Goal: Transaction & Acquisition: Book appointment/travel/reservation

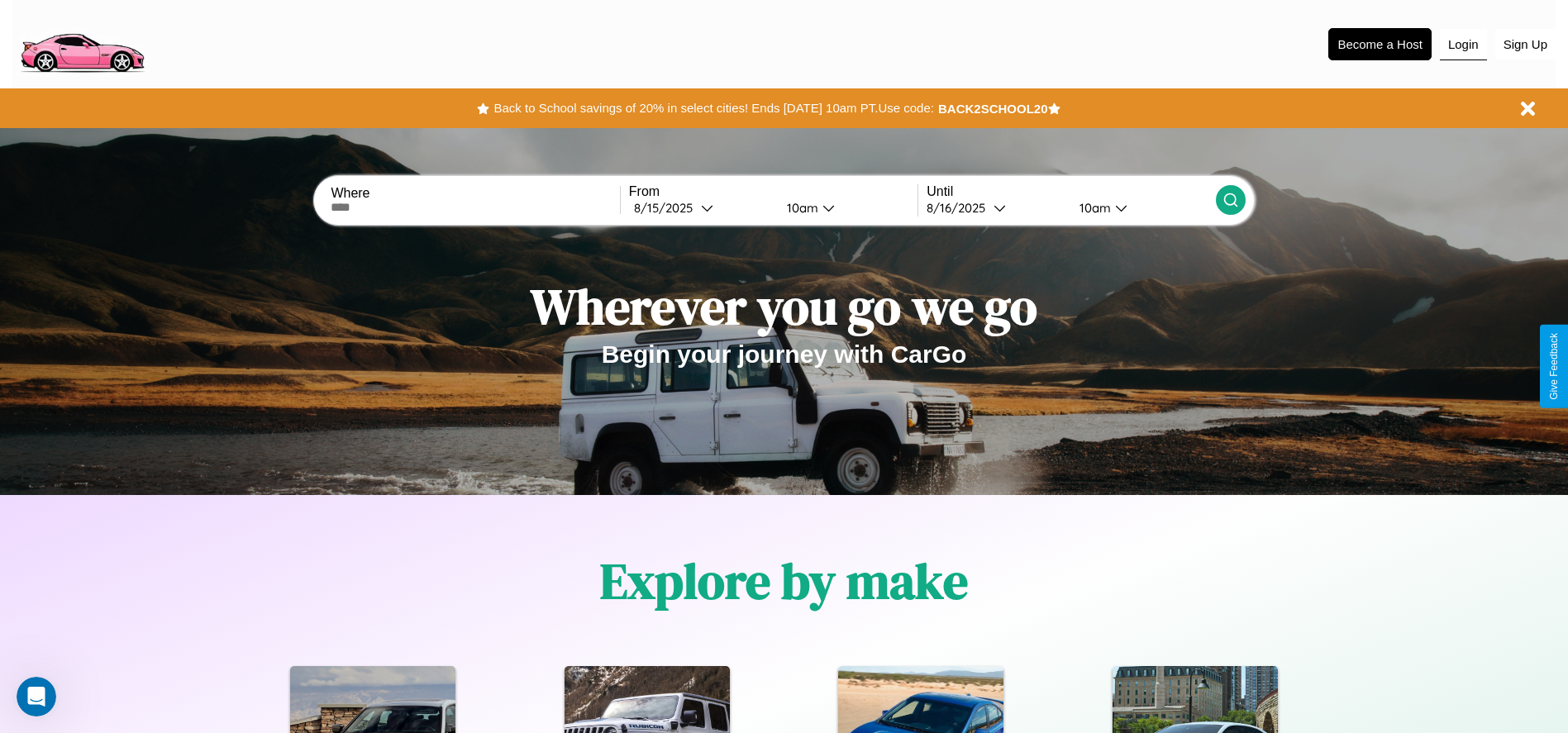
click at [1463, 44] on button "Login" at bounding box center [1463, 44] width 47 height 32
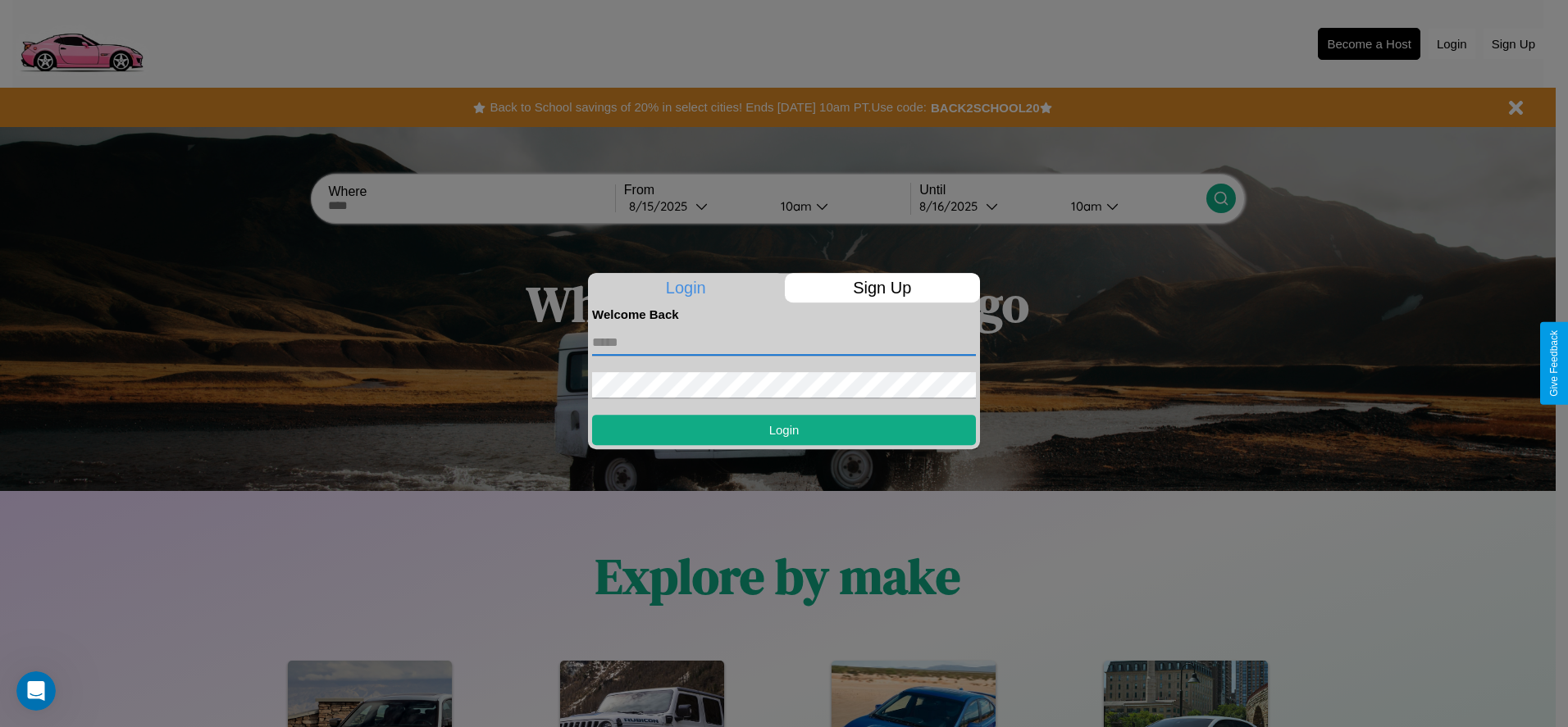
click at [784, 342] on input "text" at bounding box center [784, 342] width 383 height 26
type input "**********"
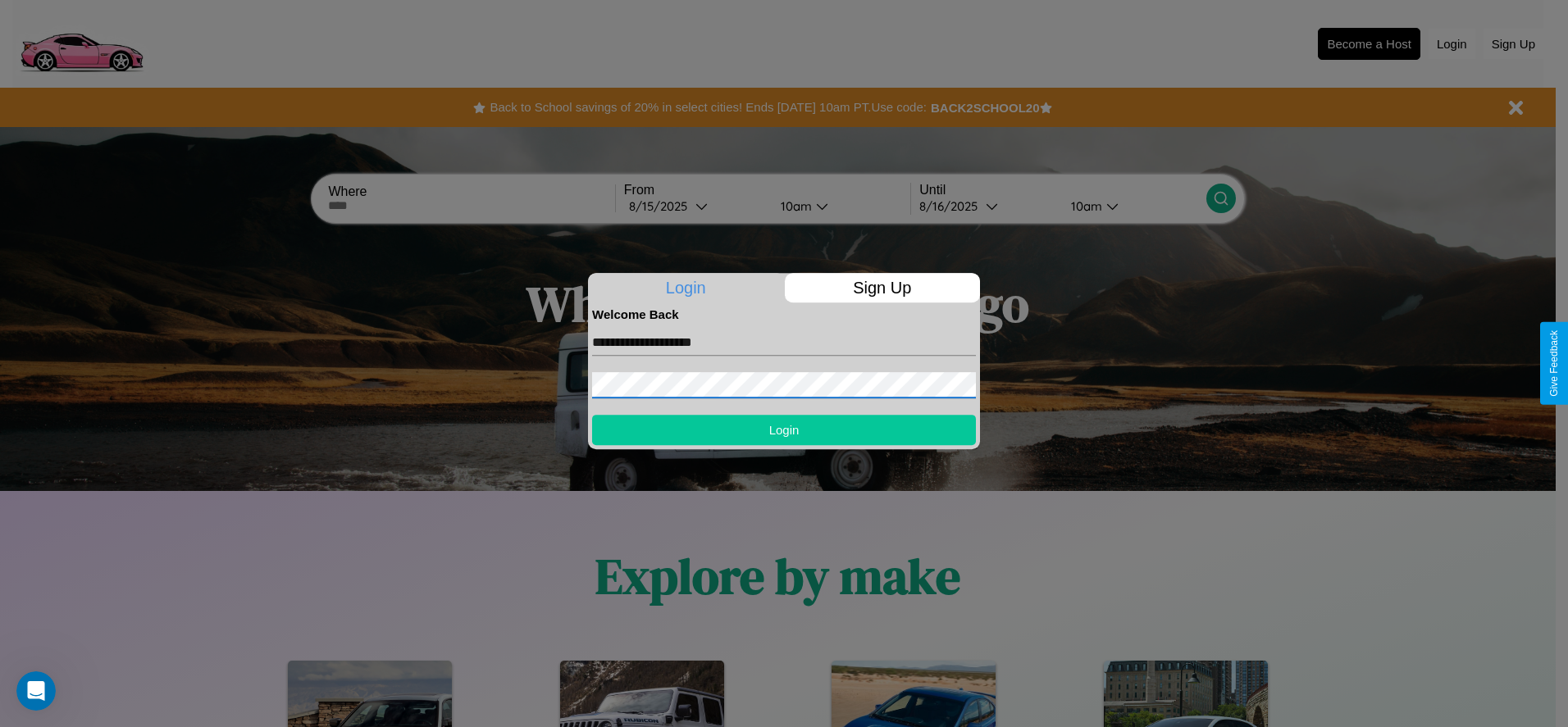
click at [784, 430] on button "Login" at bounding box center [784, 430] width 383 height 31
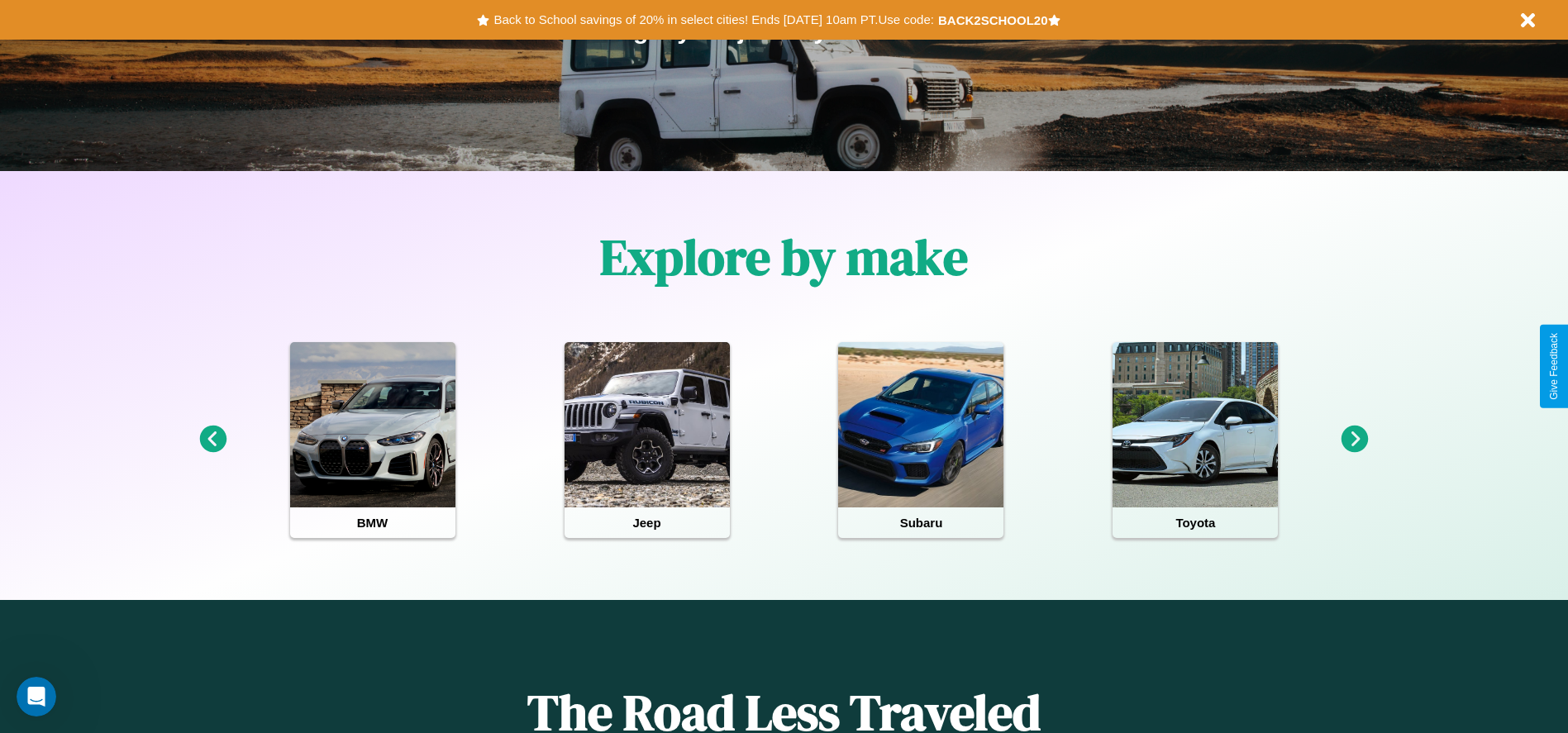
scroll to position [343, 0]
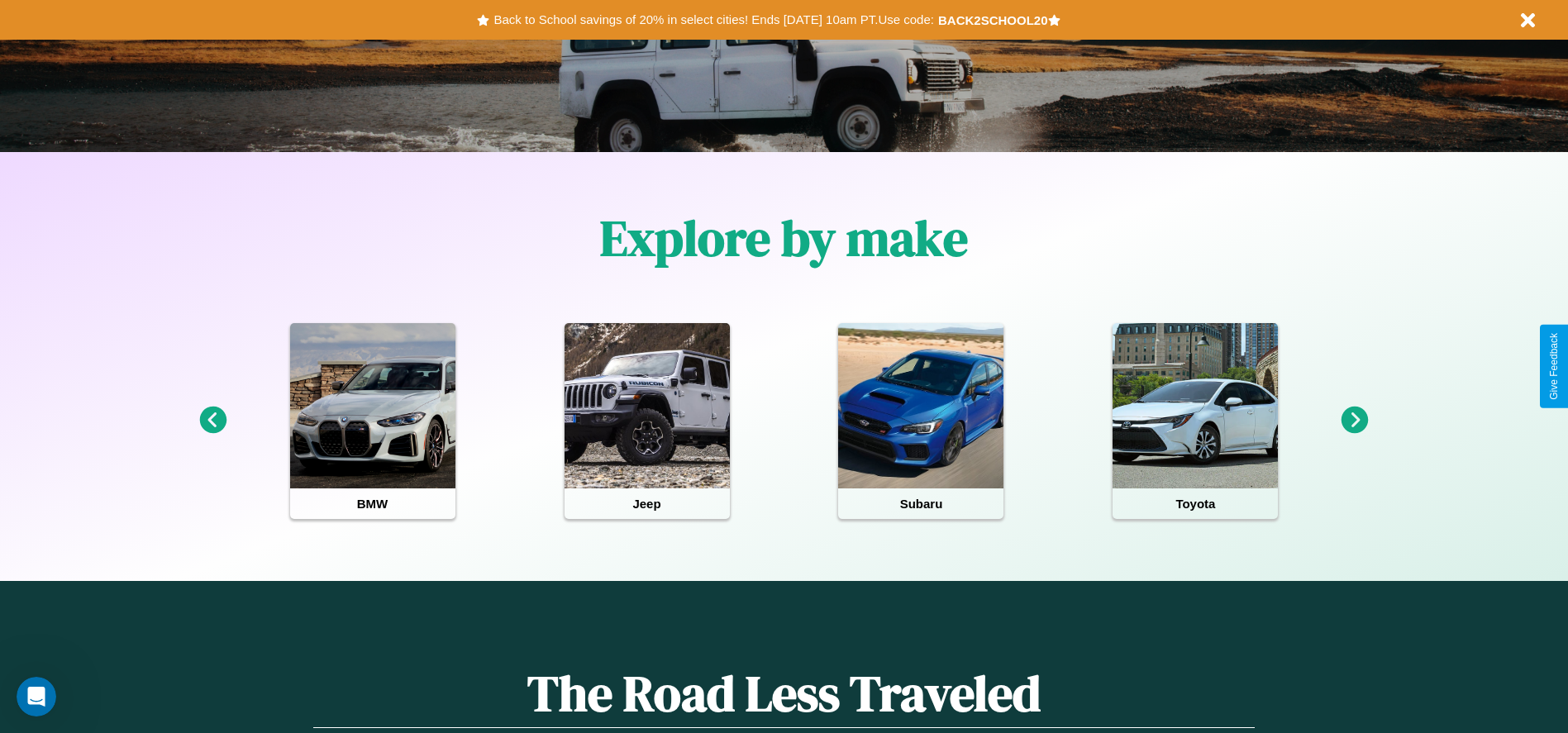
click at [1355, 421] on icon at bounding box center [1355, 420] width 27 height 27
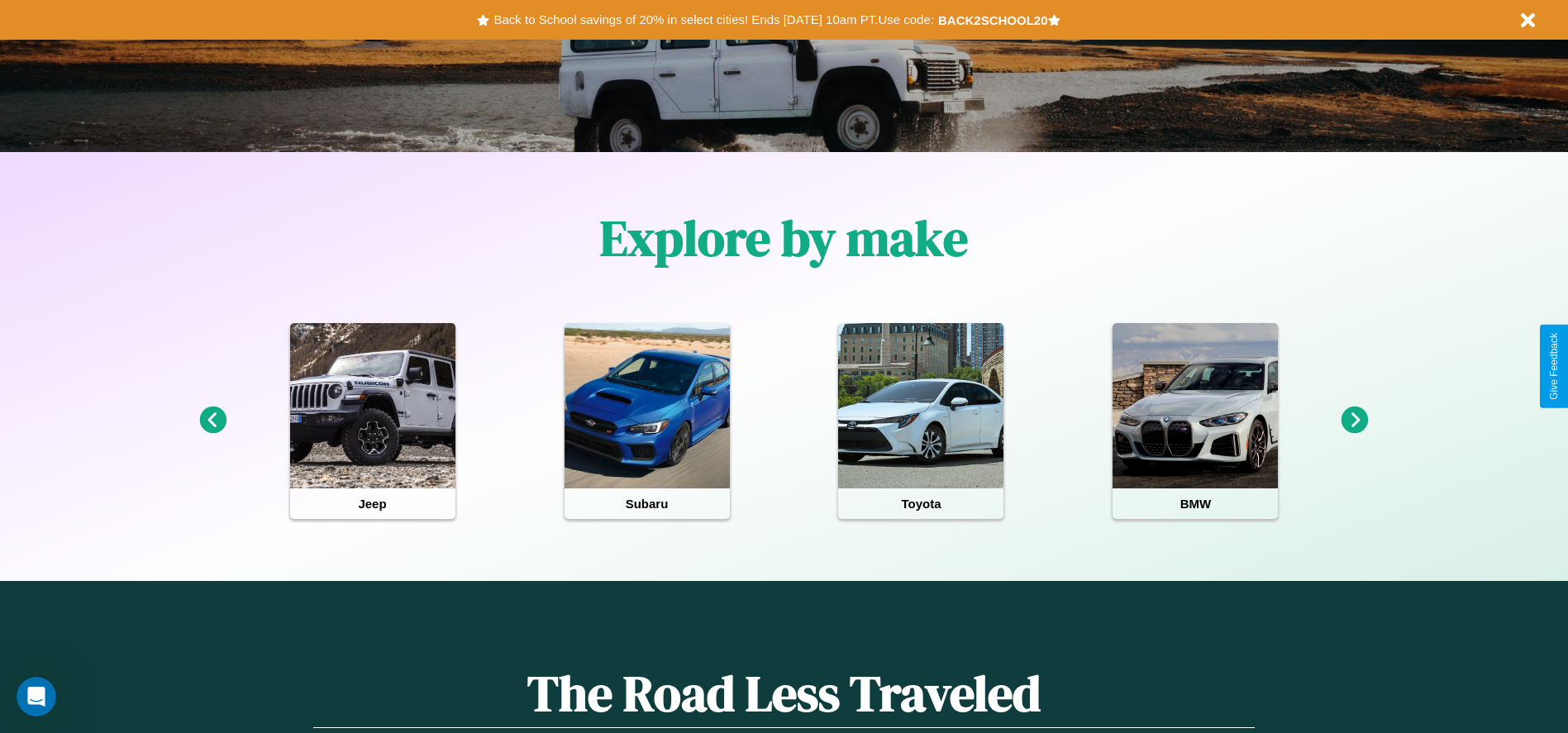
click at [1355, 421] on icon at bounding box center [1355, 420] width 27 height 27
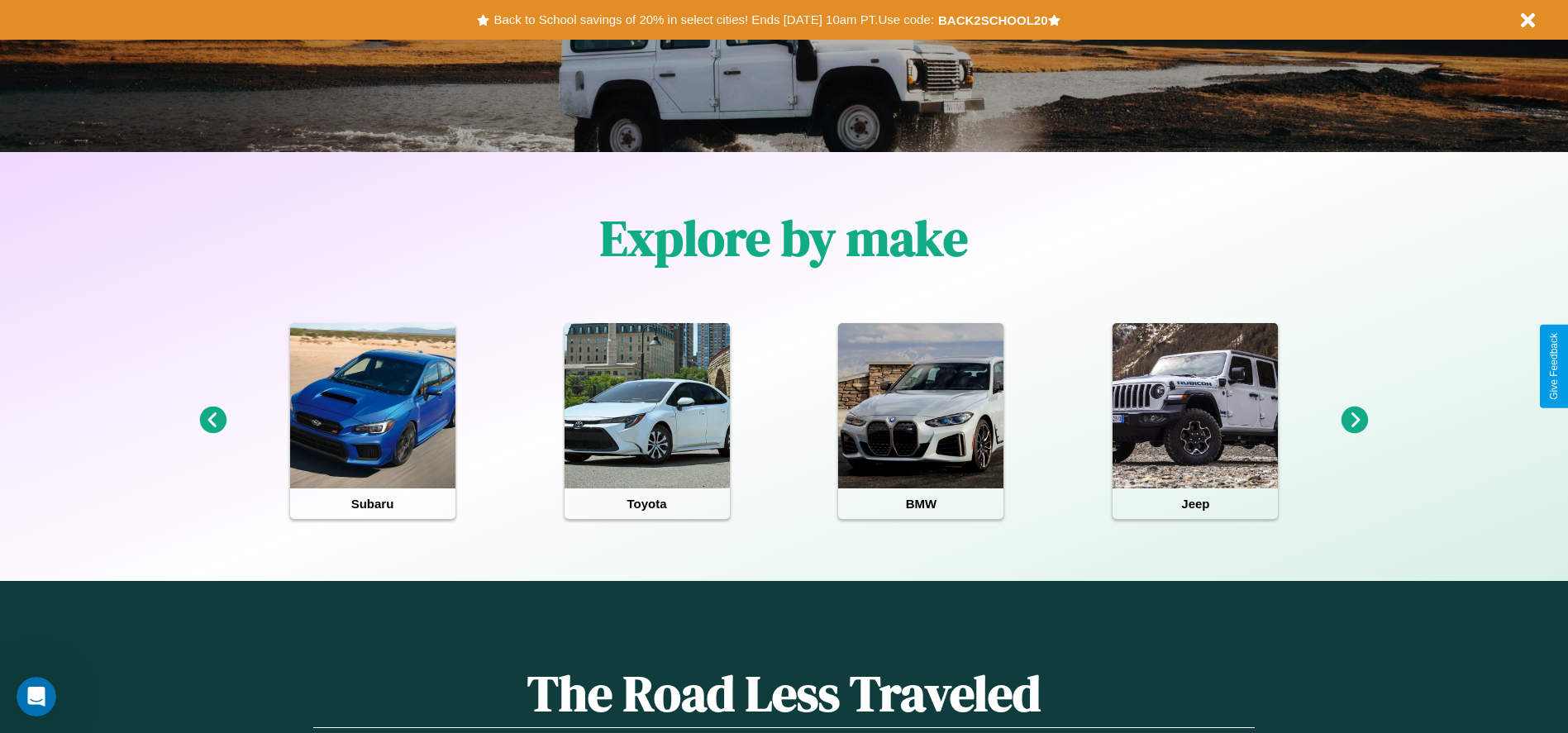
click at [212, 421] on icon at bounding box center [213, 420] width 27 height 27
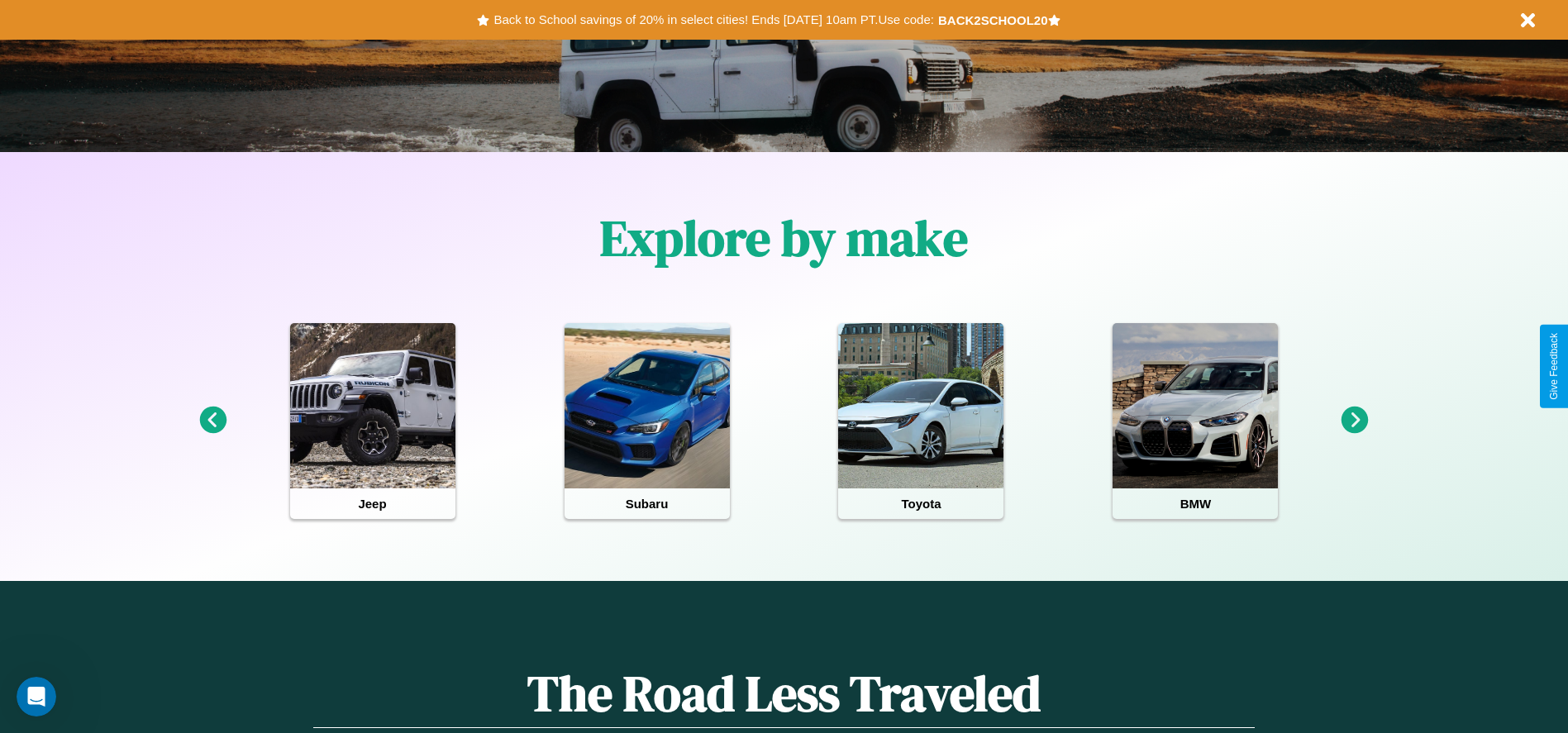
click at [212, 421] on icon at bounding box center [213, 420] width 27 height 27
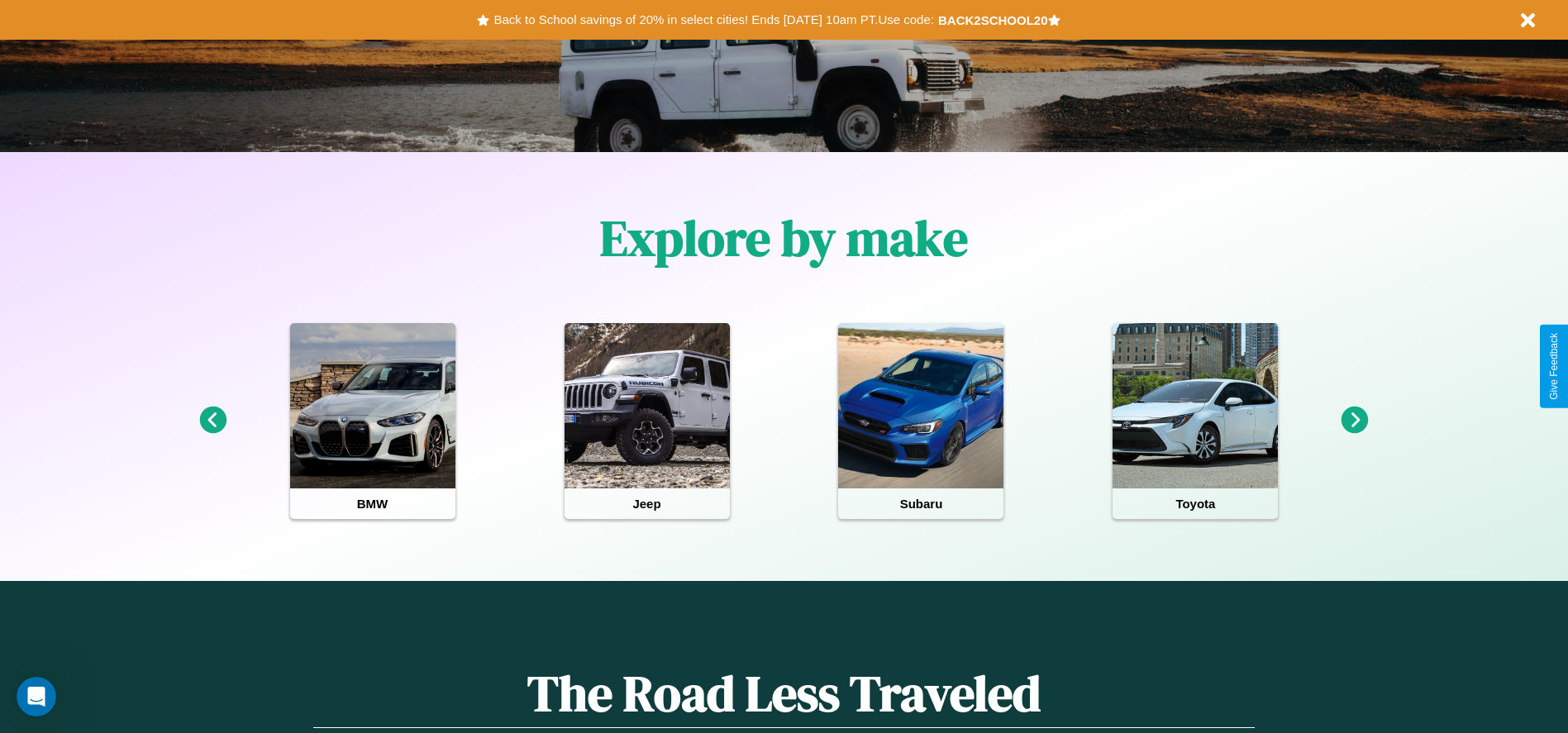
click at [1355, 421] on icon at bounding box center [1355, 420] width 27 height 27
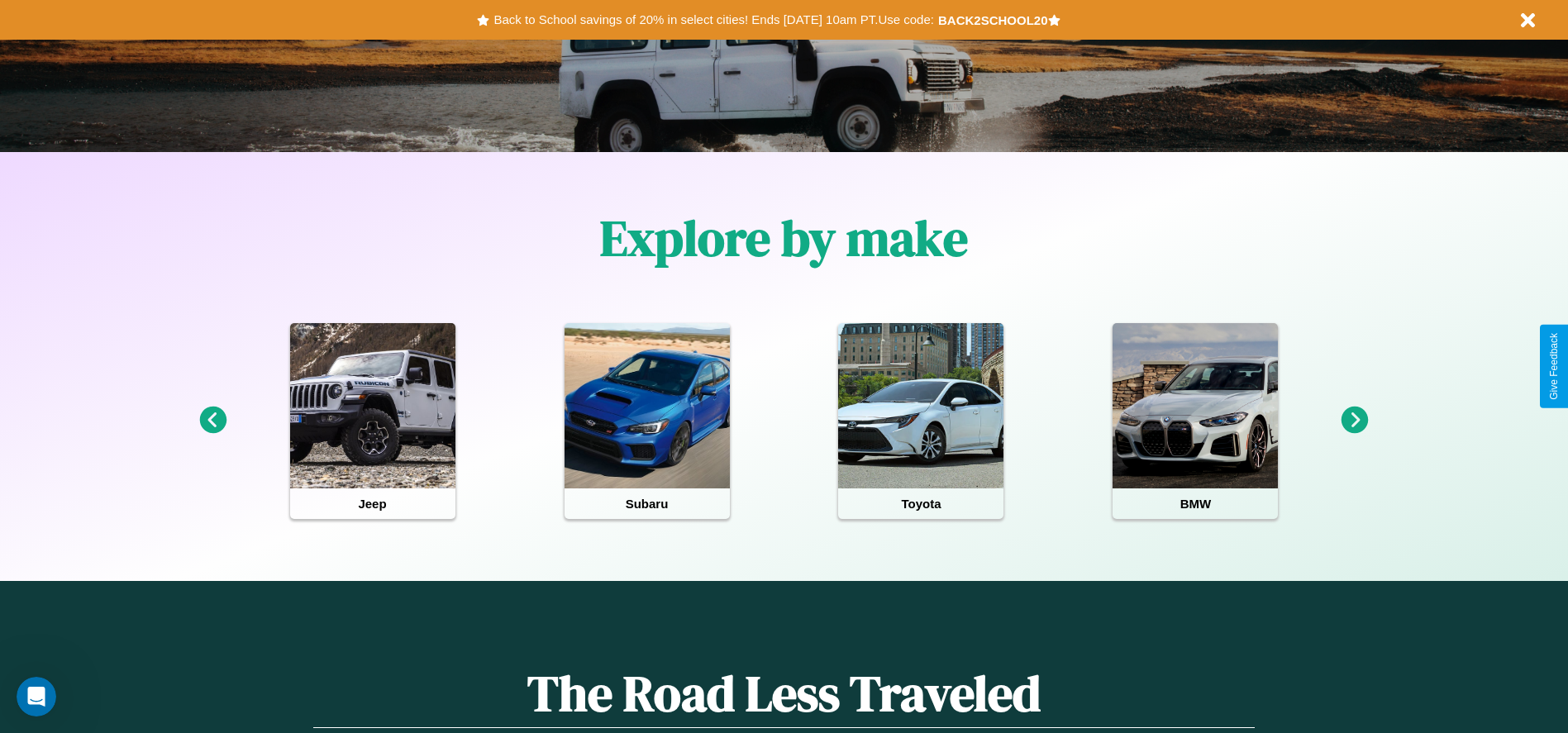
click at [212, 421] on icon at bounding box center [213, 420] width 27 height 27
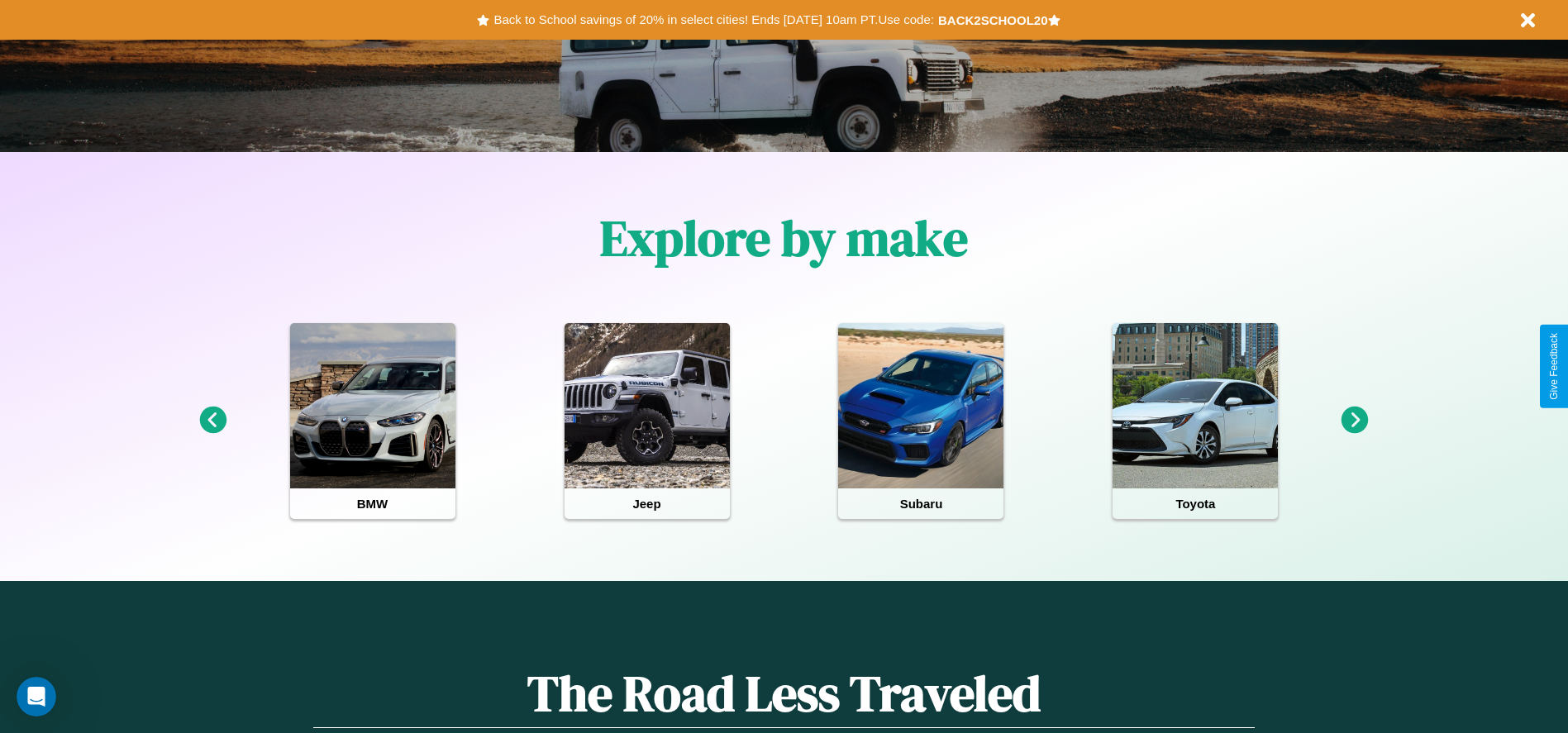
click at [212, 421] on icon at bounding box center [213, 420] width 27 height 27
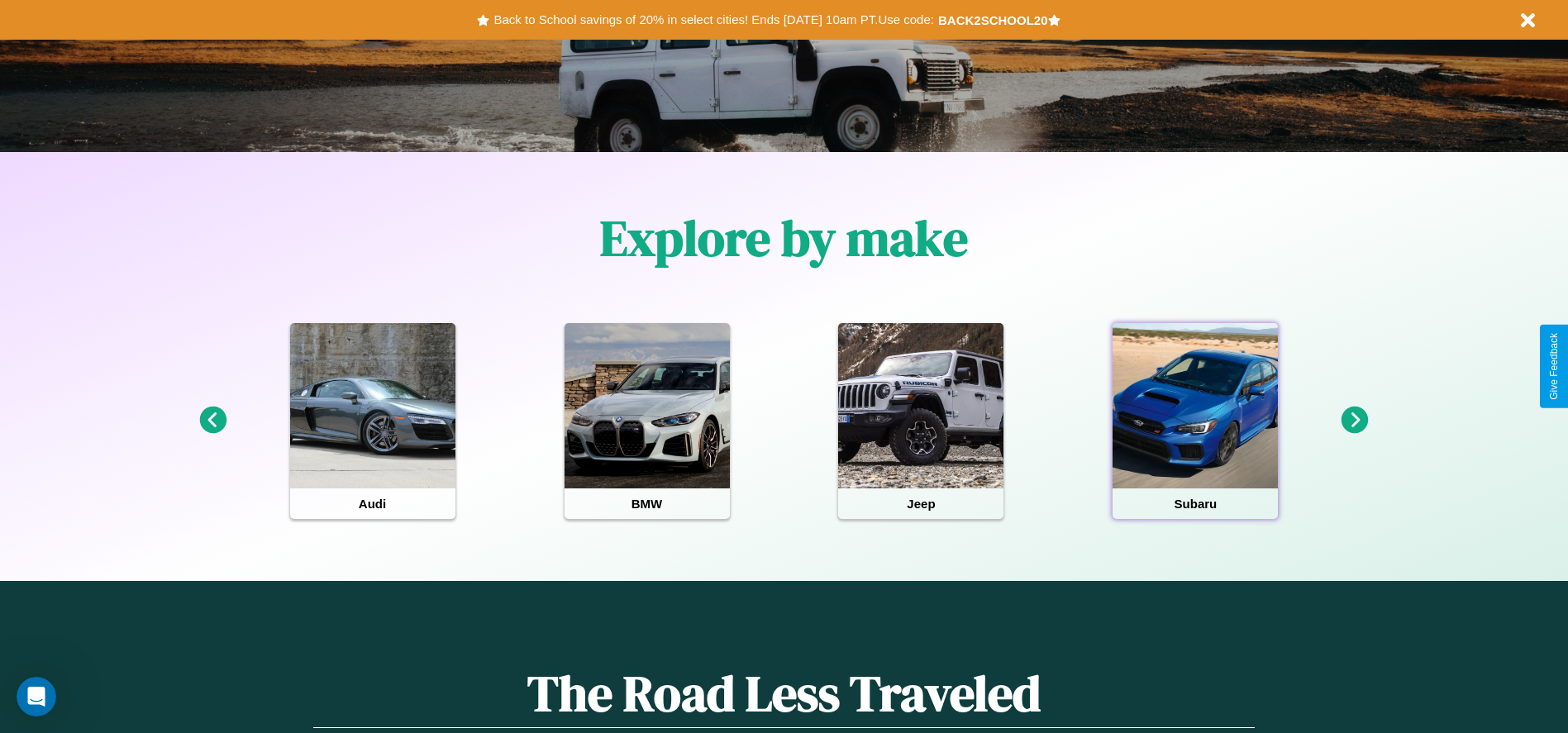
click at [1195, 421] on div at bounding box center [1195, 406] width 165 height 165
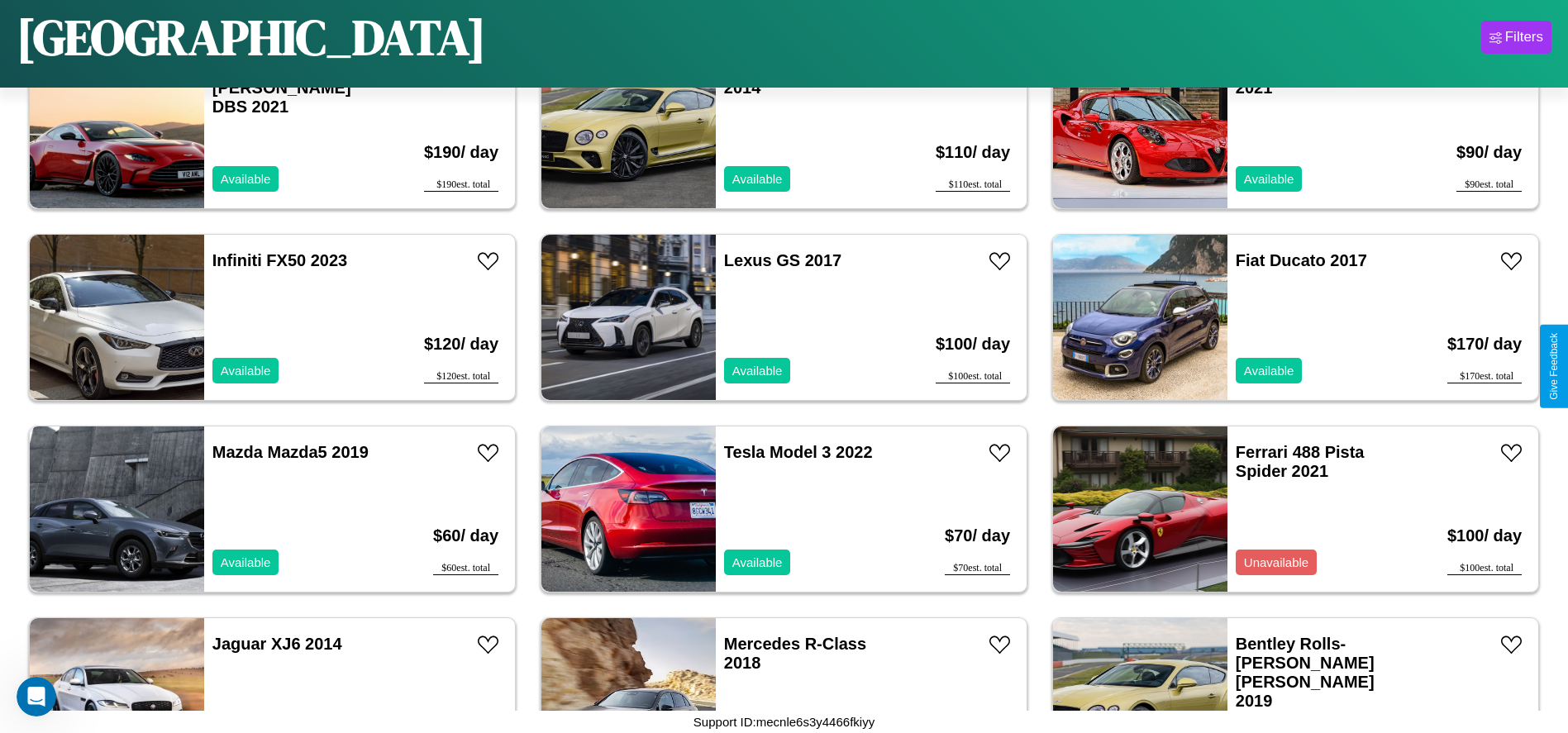
scroll to position [1911, 0]
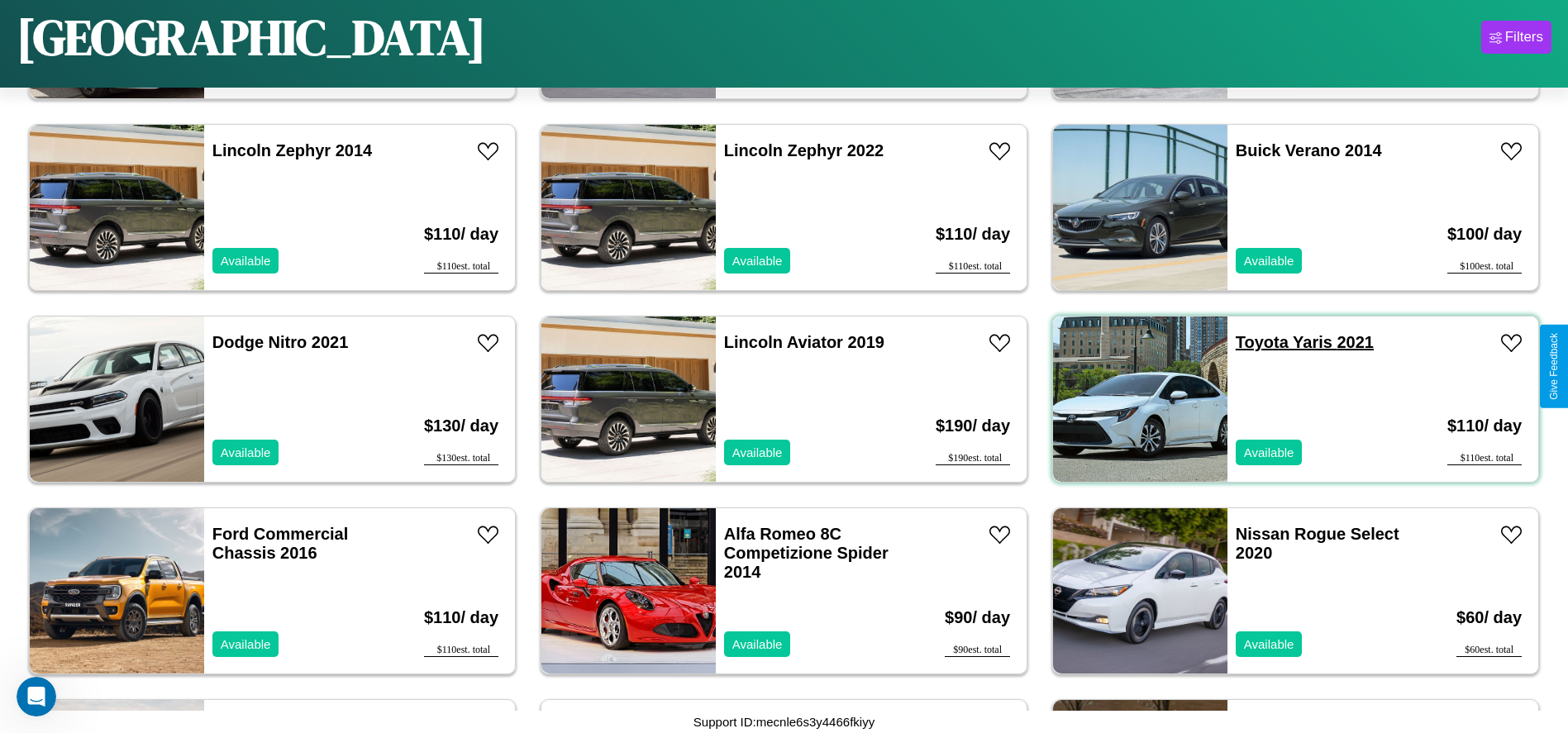
click at [1251, 342] on link "Toyota Yaris 2021" at bounding box center [1304, 342] width 138 height 18
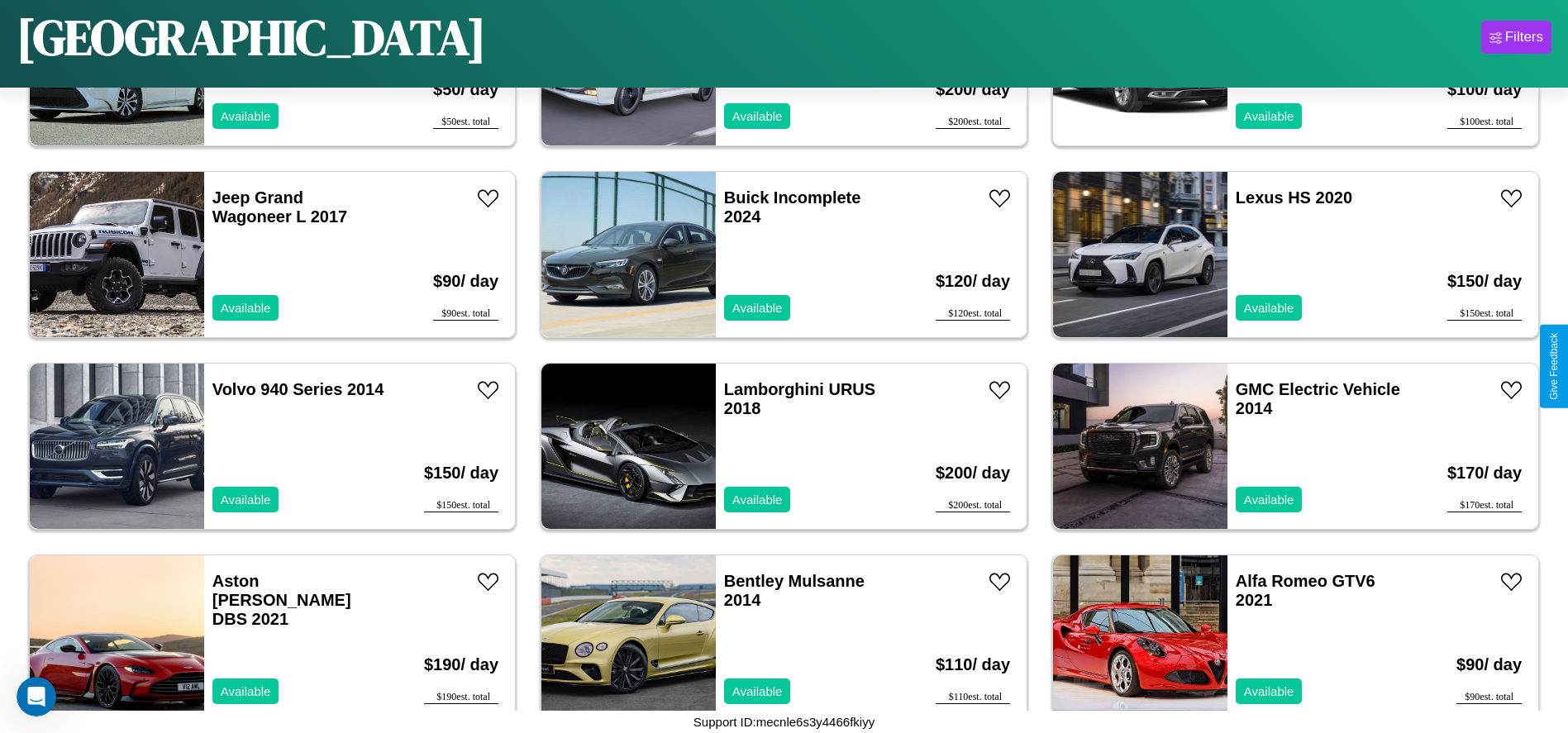
scroll to position [376, 0]
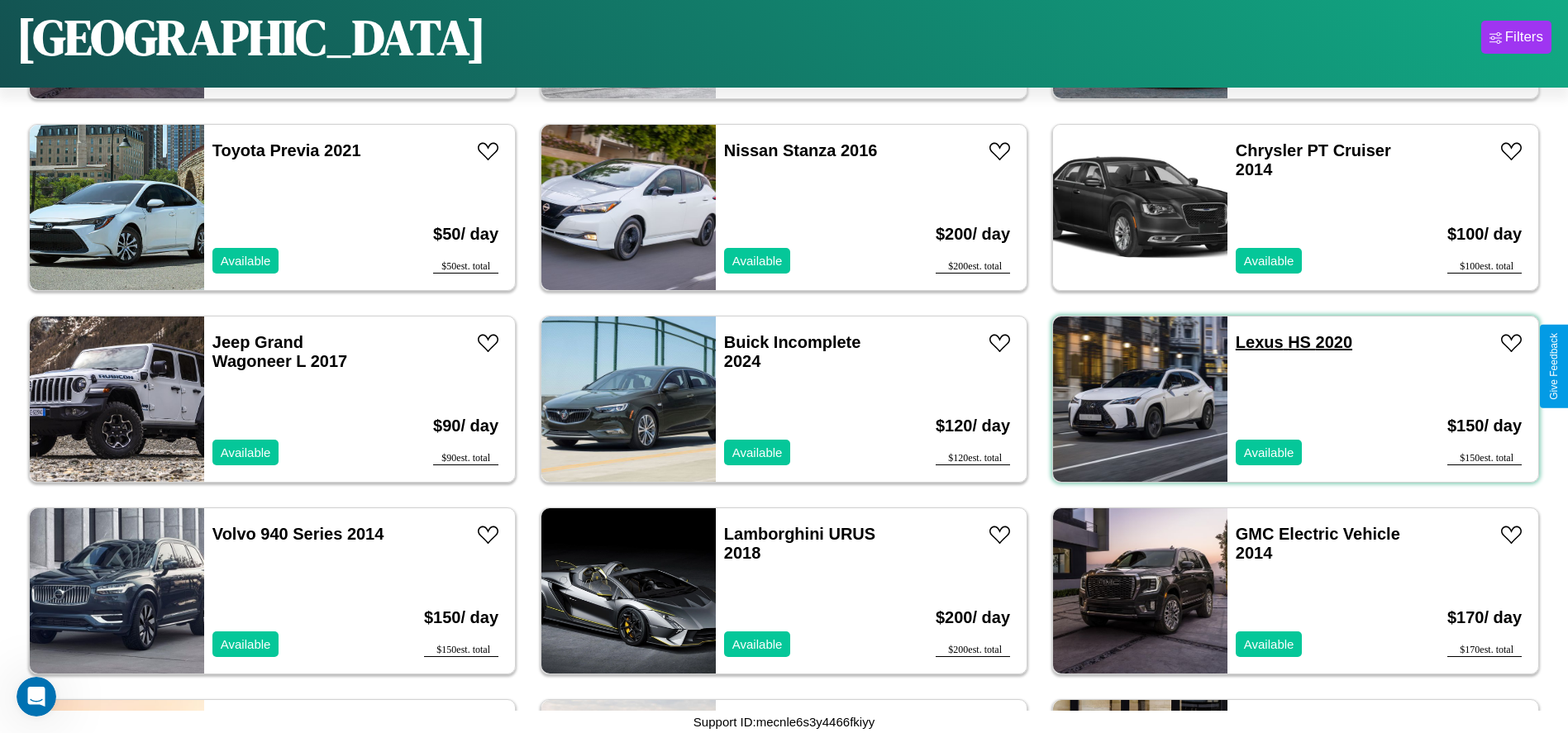
click at [1249, 342] on link "Lexus HS 2020" at bounding box center [1293, 342] width 116 height 18
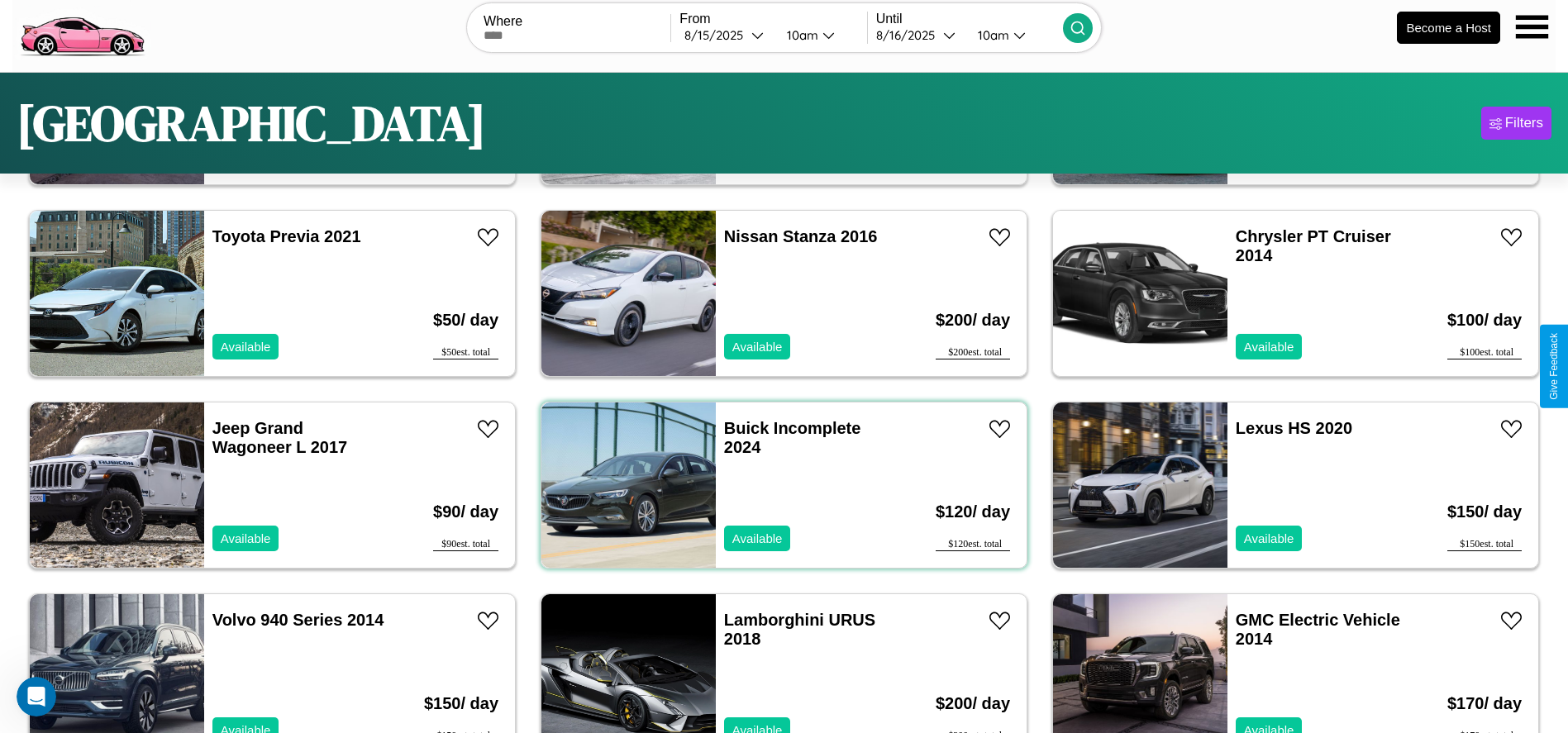
scroll to position [0, 0]
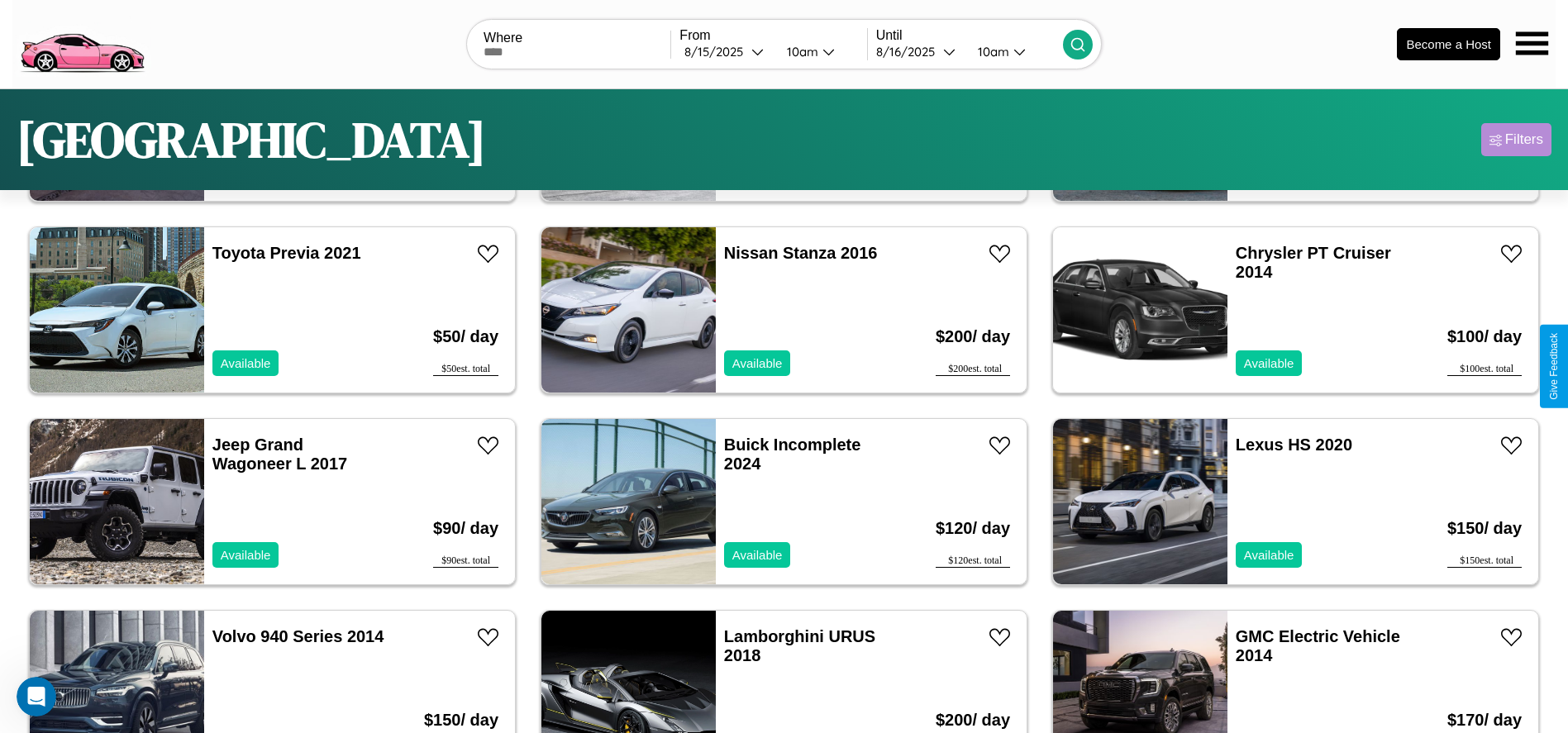
click at [1515, 140] on div "Filters" at bounding box center [1524, 140] width 38 height 16
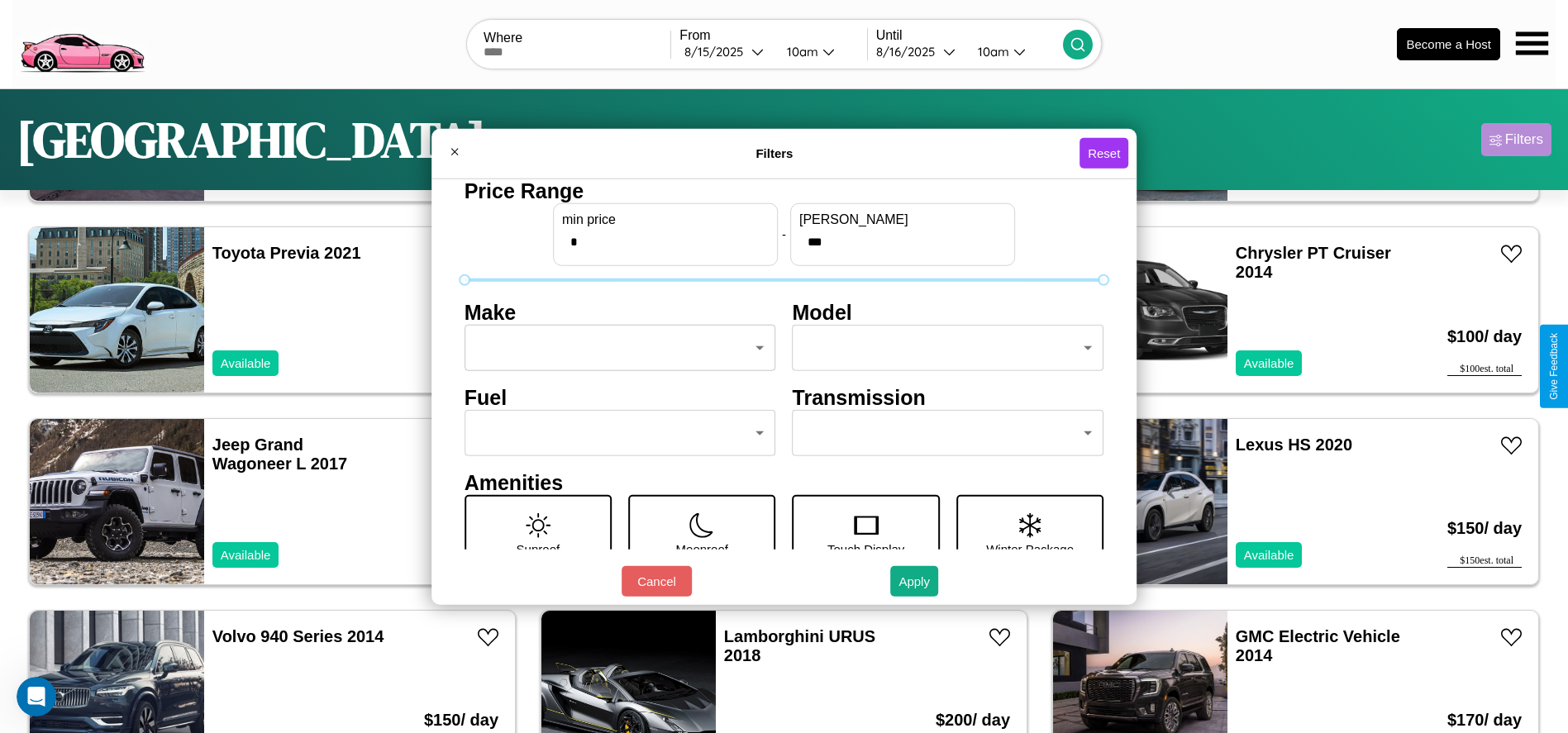
scroll to position [70, 0]
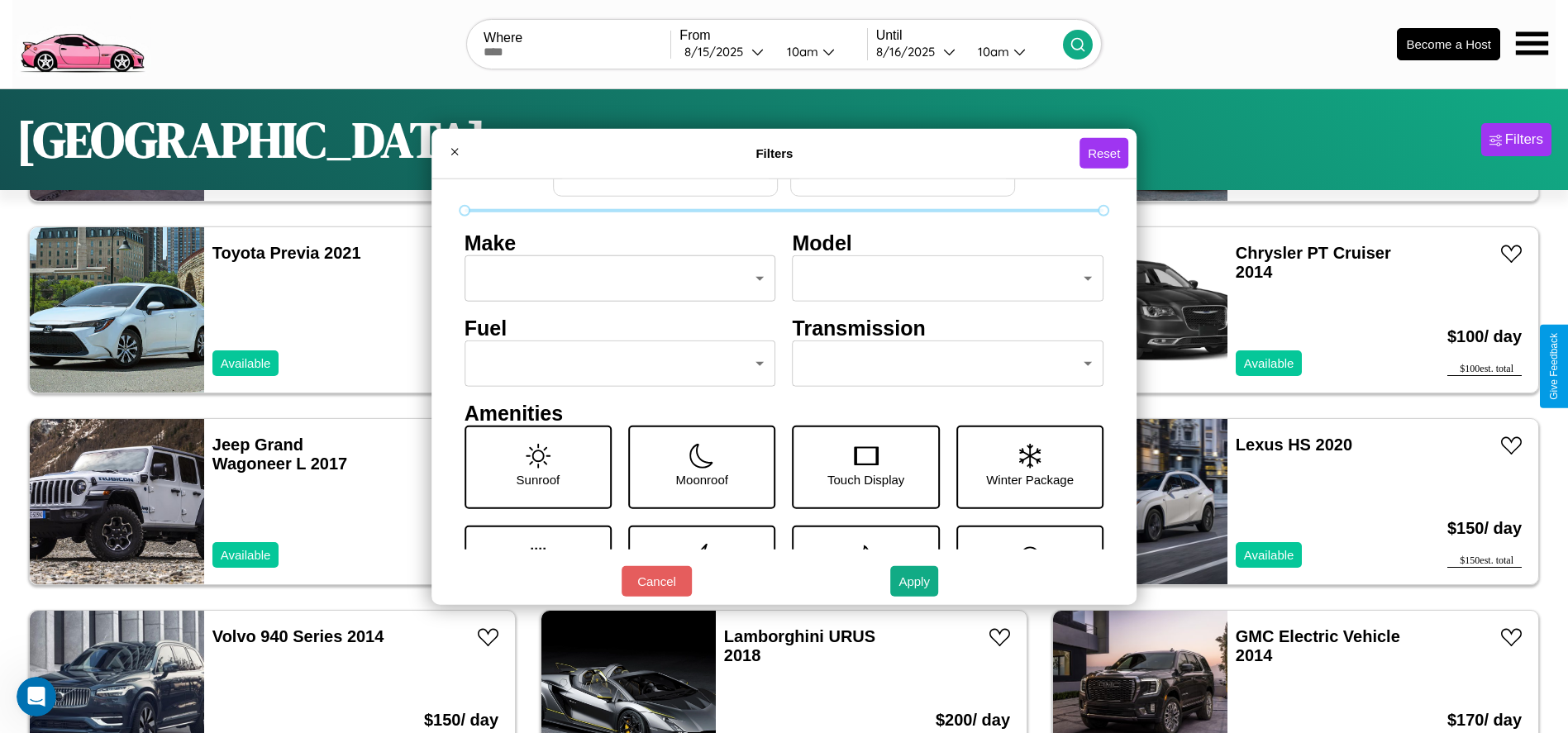
click at [615, 364] on body "CarGo Where From 8 / 15 / 2025 10am Until 8 / 16 / 2025 10am Become a Host Toky…" at bounding box center [784, 417] width 1568 height 836
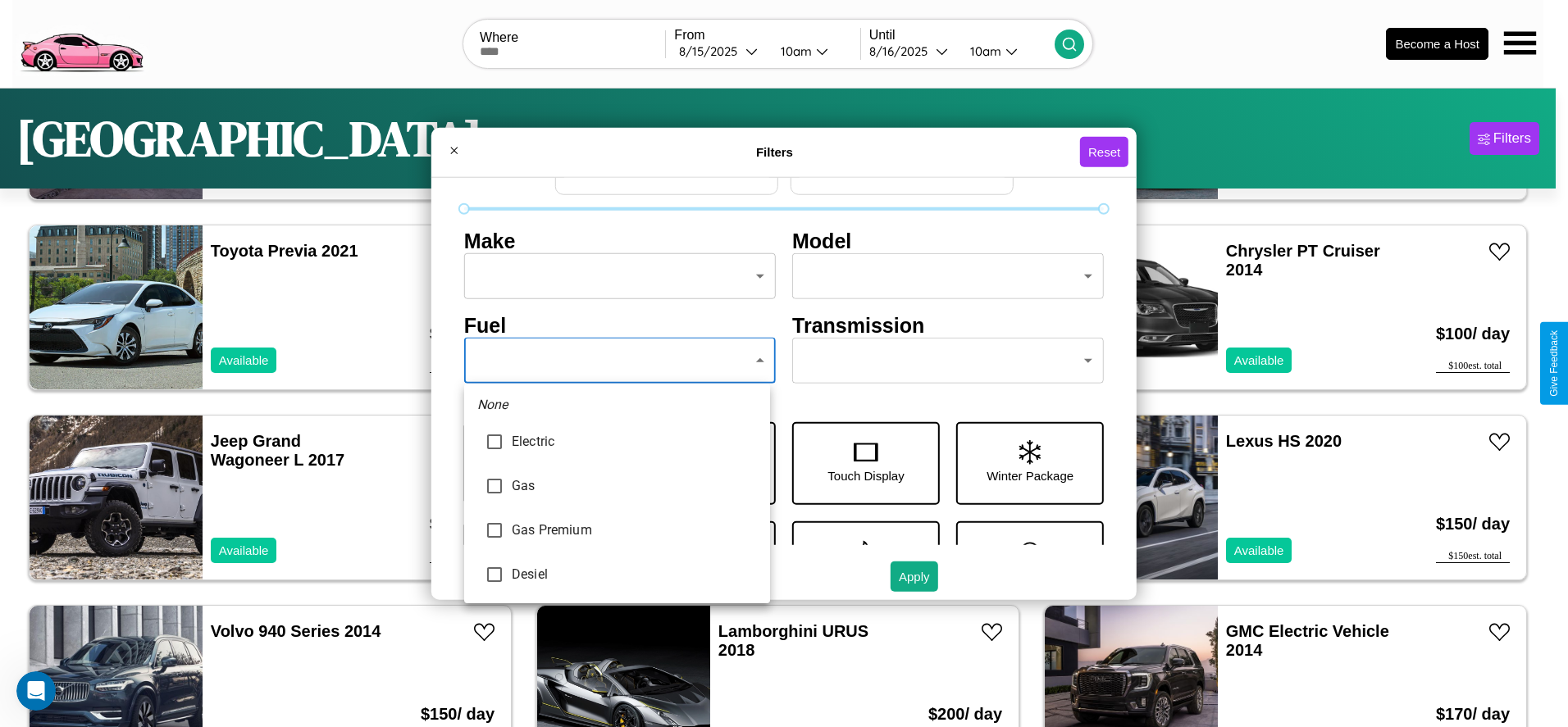
type input "********"
click at [617, 361] on div at bounding box center [784, 364] width 1568 height 727
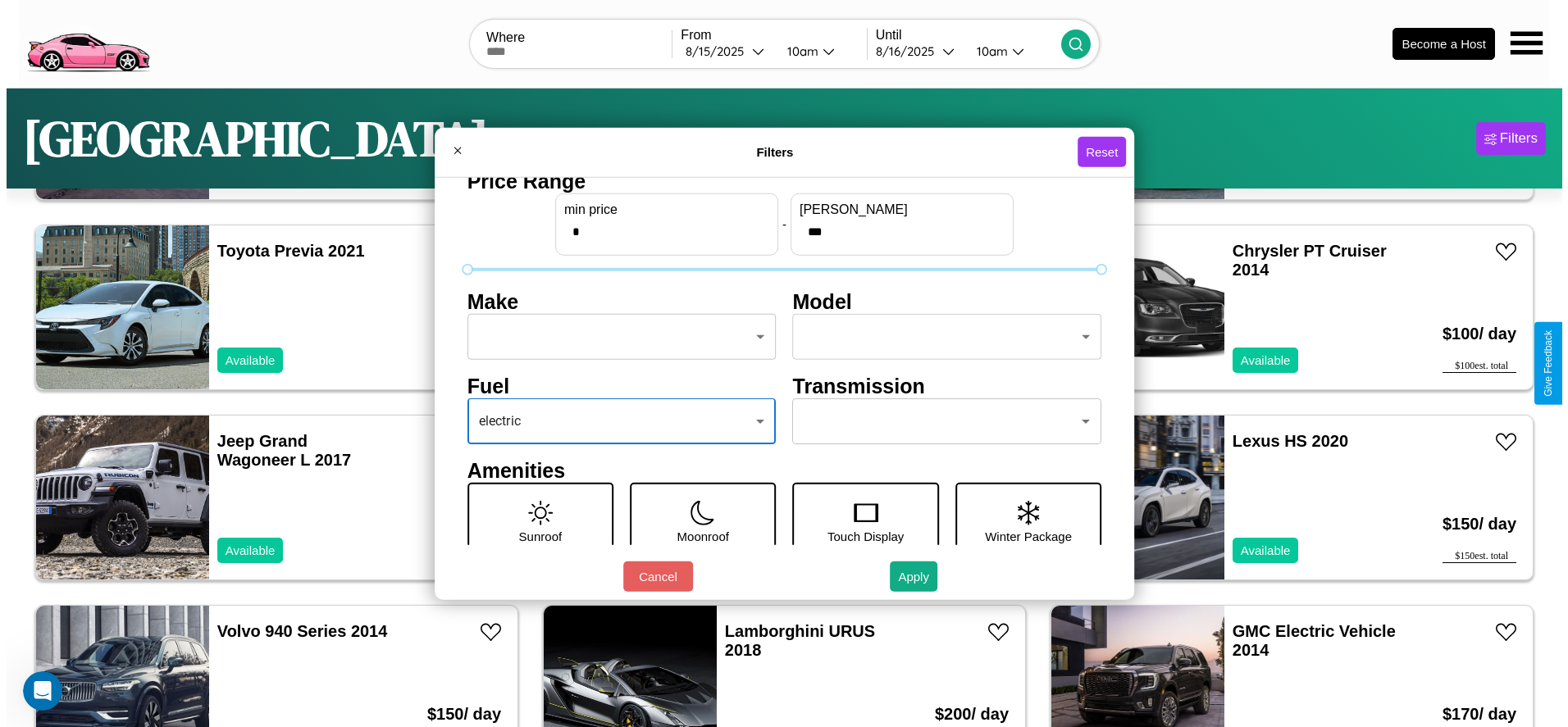
scroll to position [0, 0]
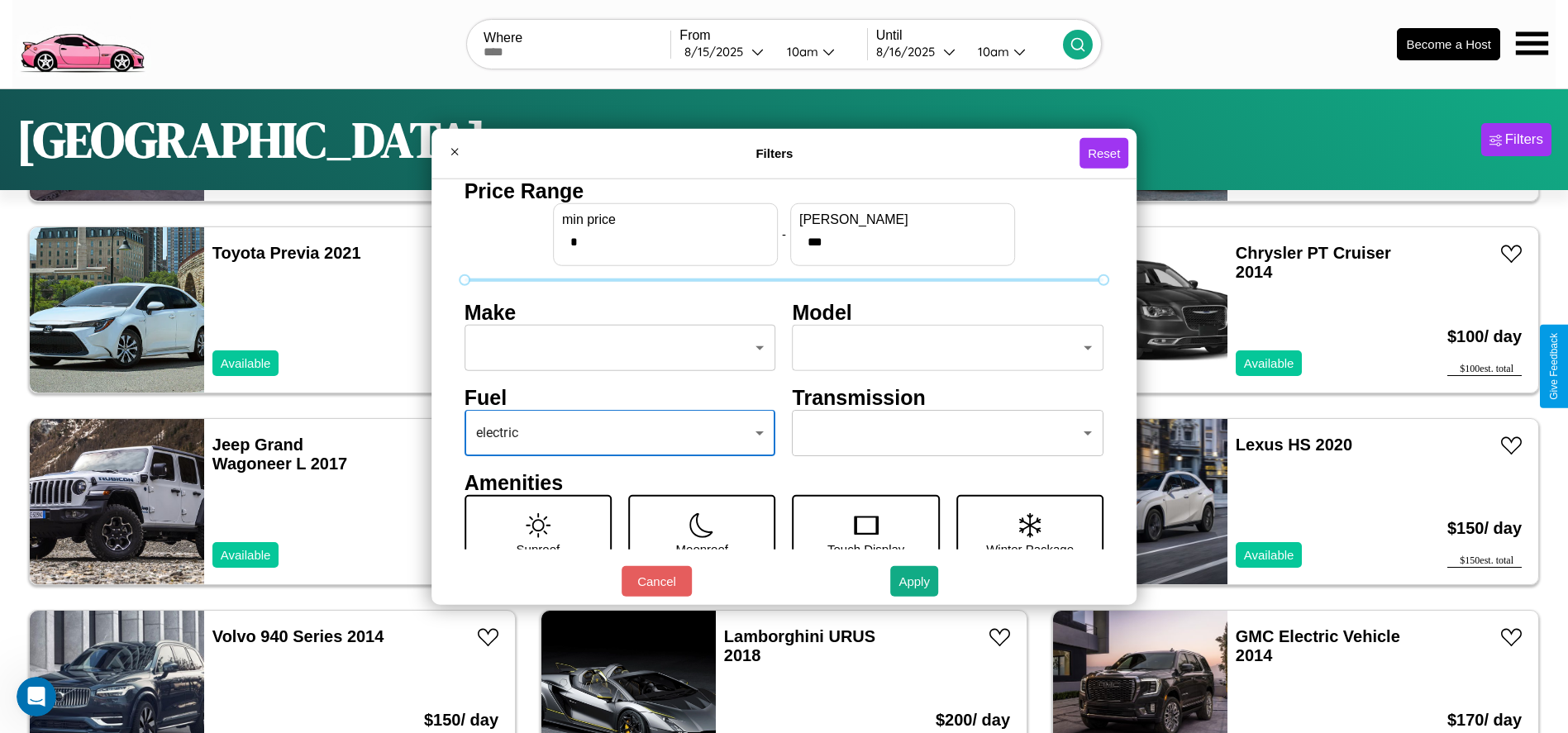
click at [615, 348] on body "CarGo Where From 8 / 15 / 2025 10am Until 8 / 16 / 2025 10am Become a Host Toky…" at bounding box center [784, 417] width 1568 height 836
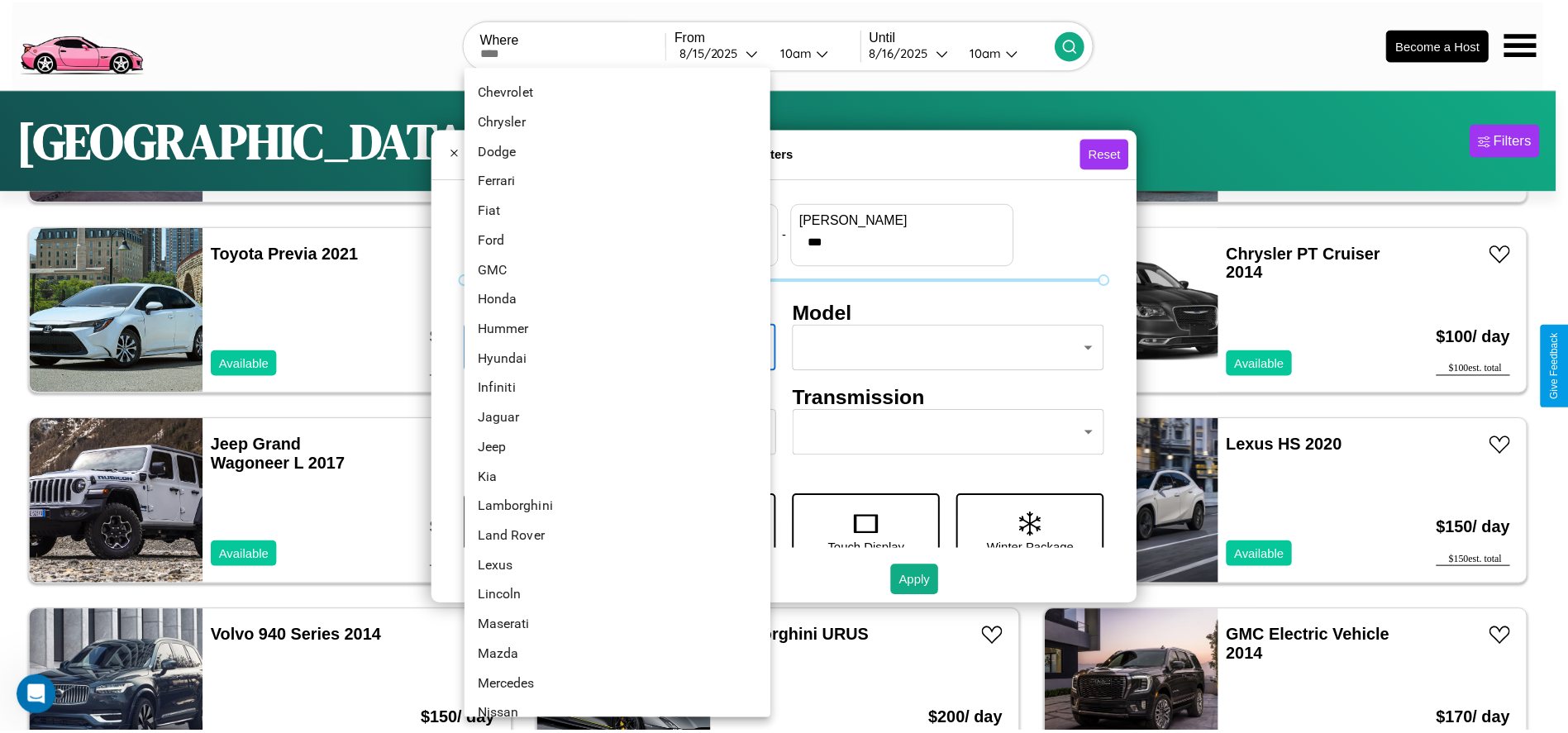
scroll to position [320, 0]
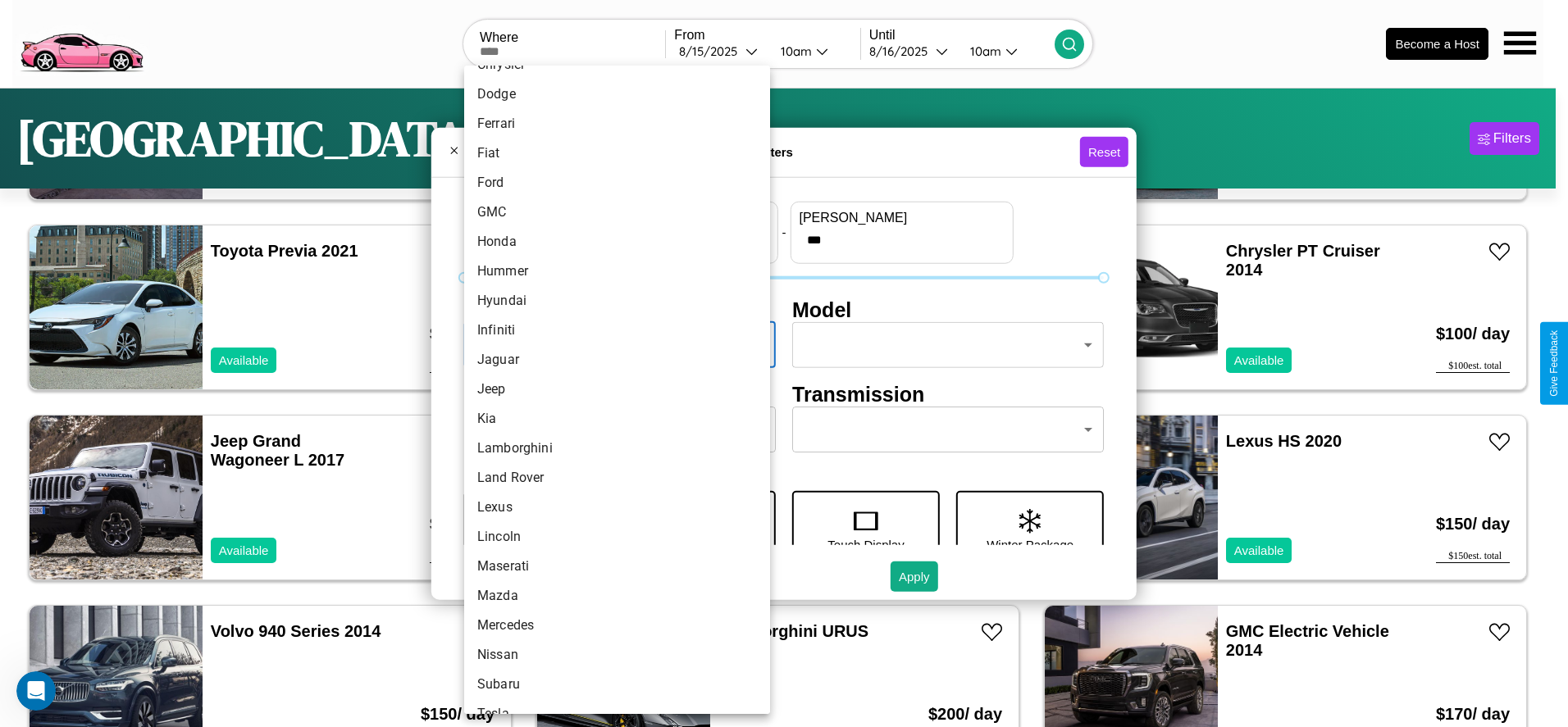
click at [611, 390] on li "Jeep" at bounding box center [617, 389] width 306 height 30
type input "****"
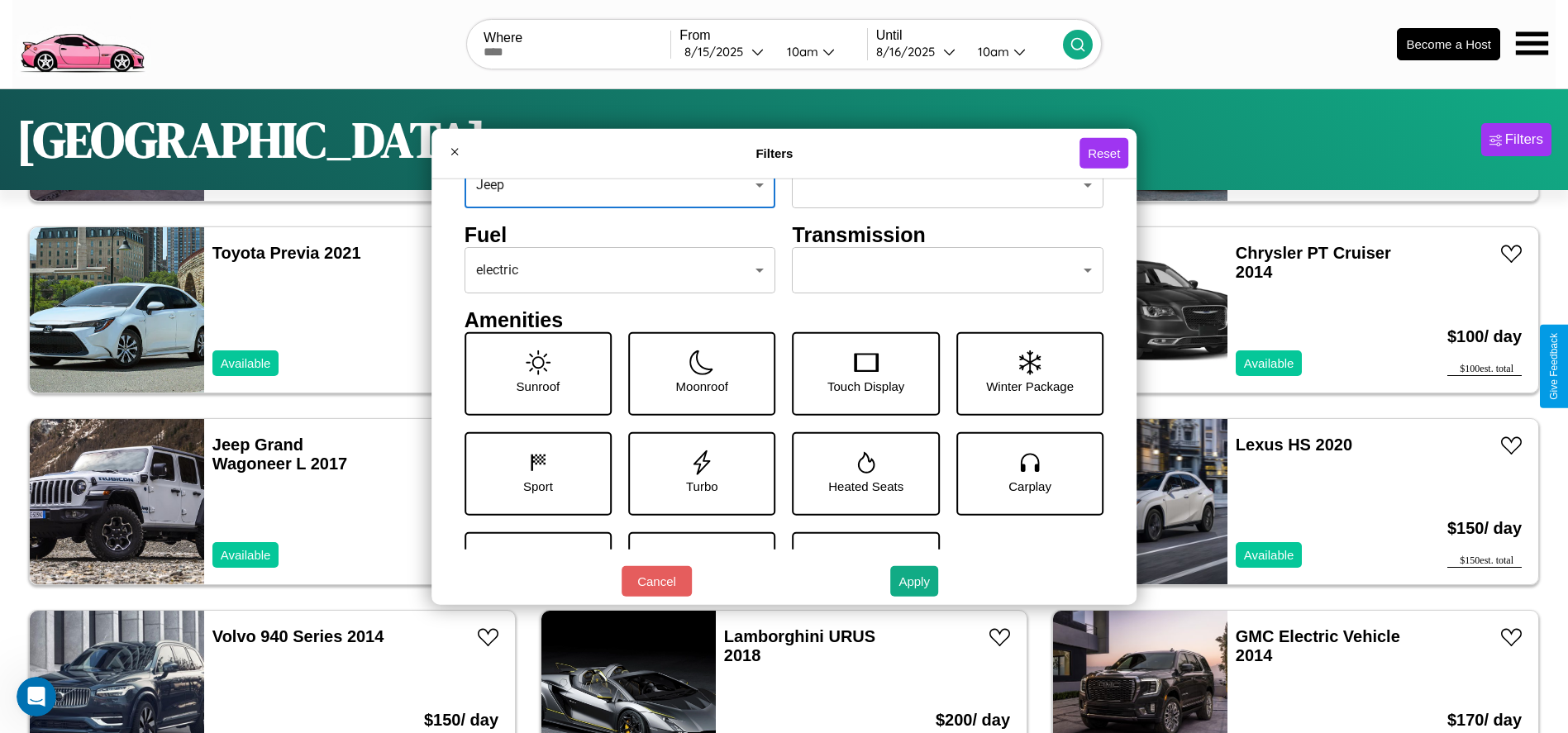
scroll to position [172, 0]
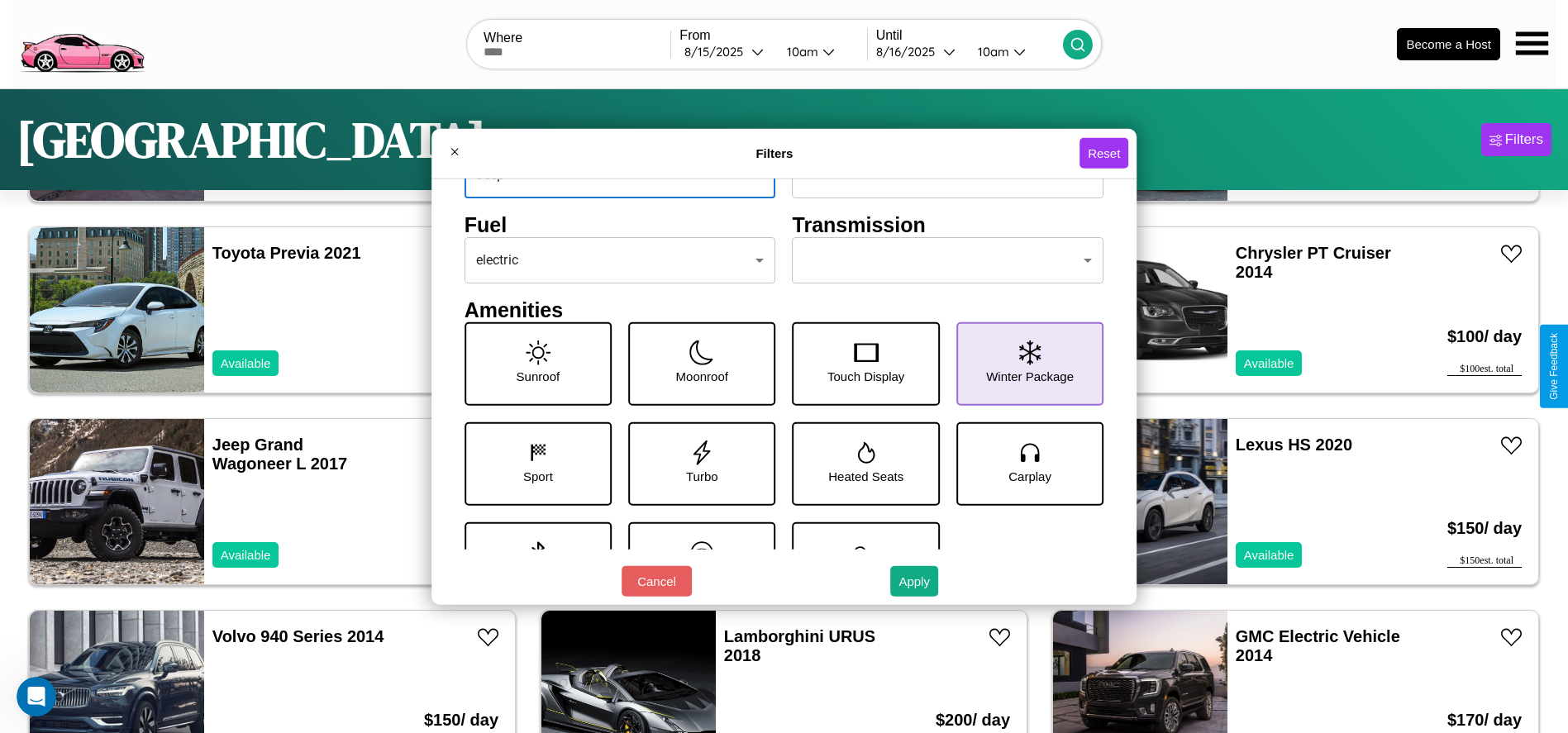
click at [1020, 364] on icon at bounding box center [1030, 352] width 22 height 24
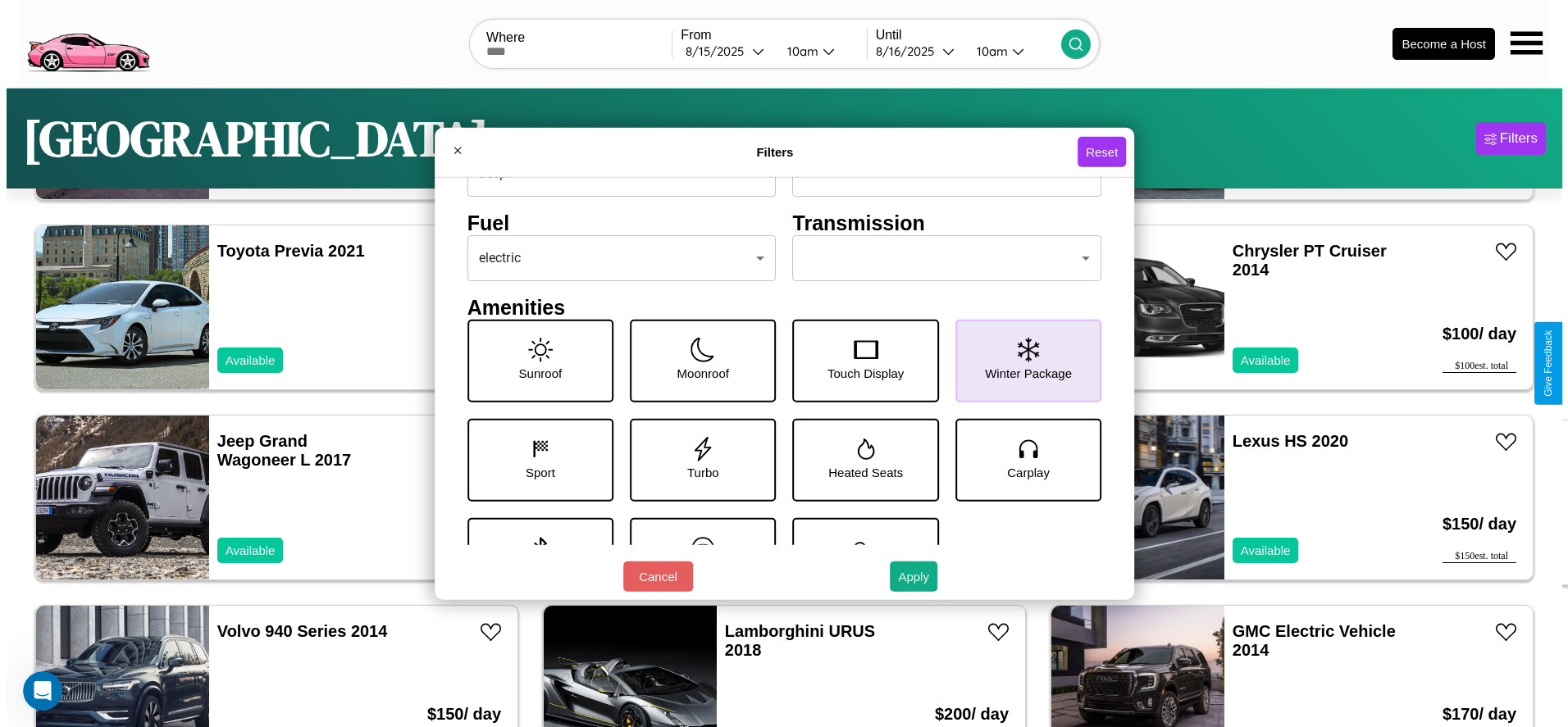
scroll to position [227, 0]
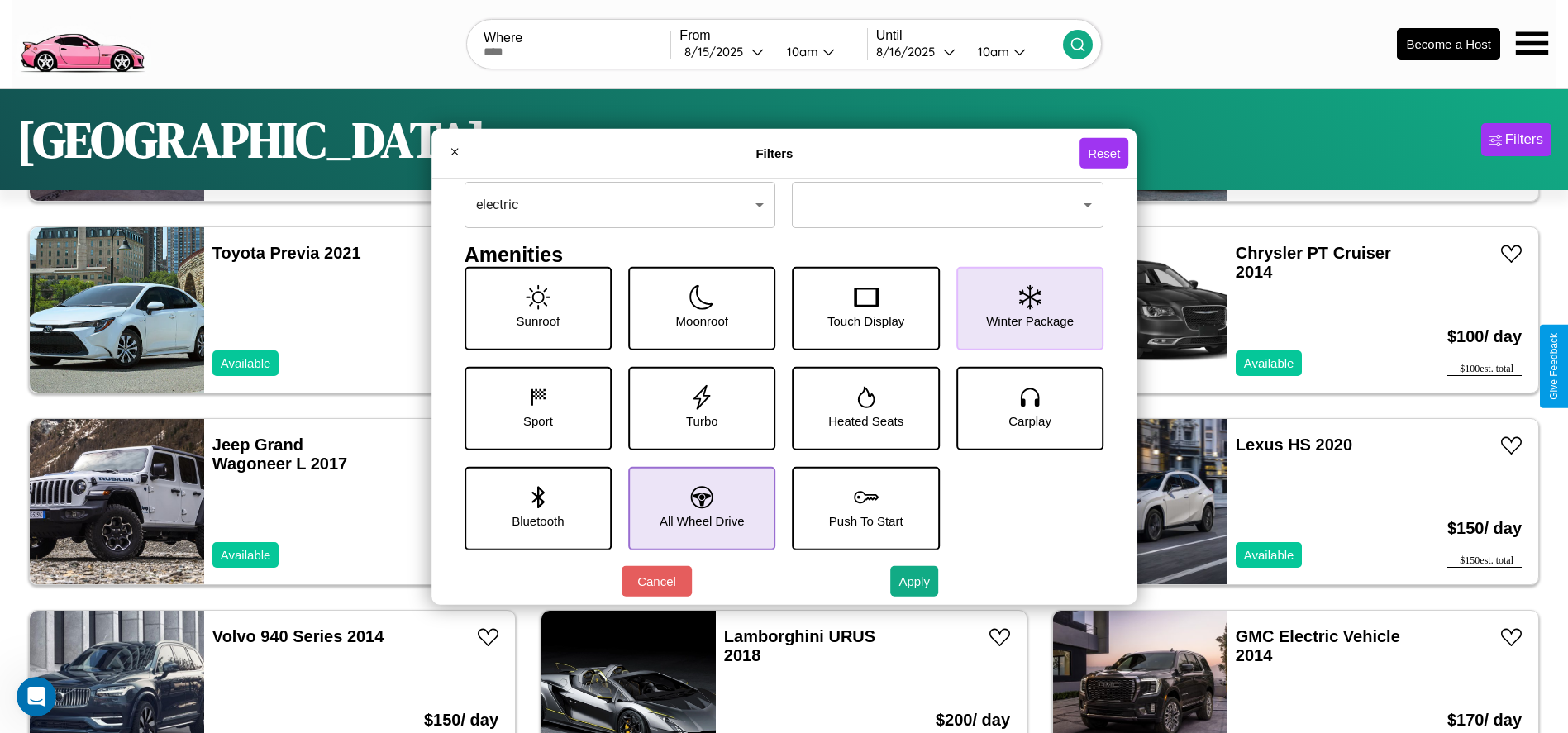
click at [696, 508] on icon at bounding box center [702, 497] width 23 height 23
click at [915, 582] on button "Apply" at bounding box center [913, 582] width 48 height 31
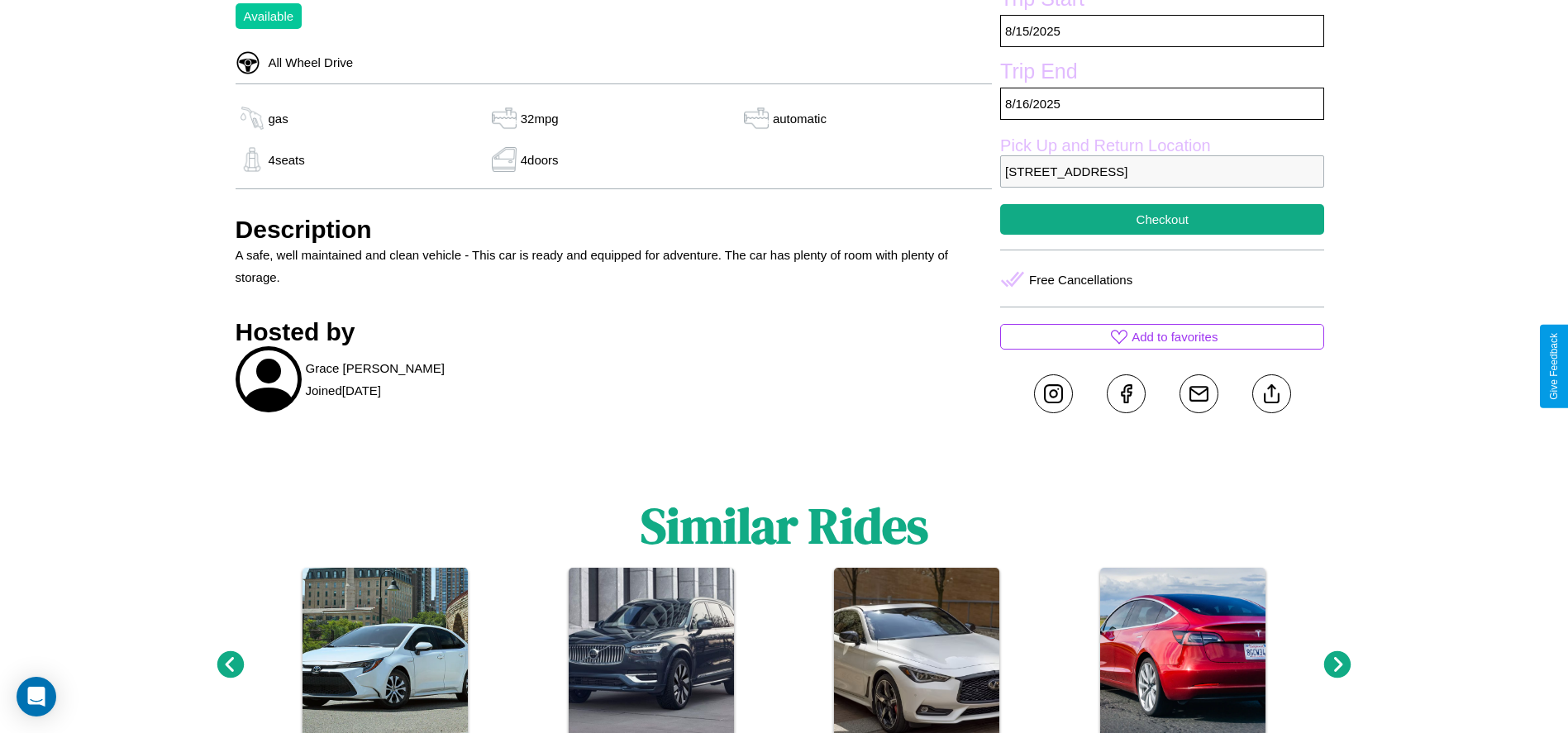
scroll to position [652, 0]
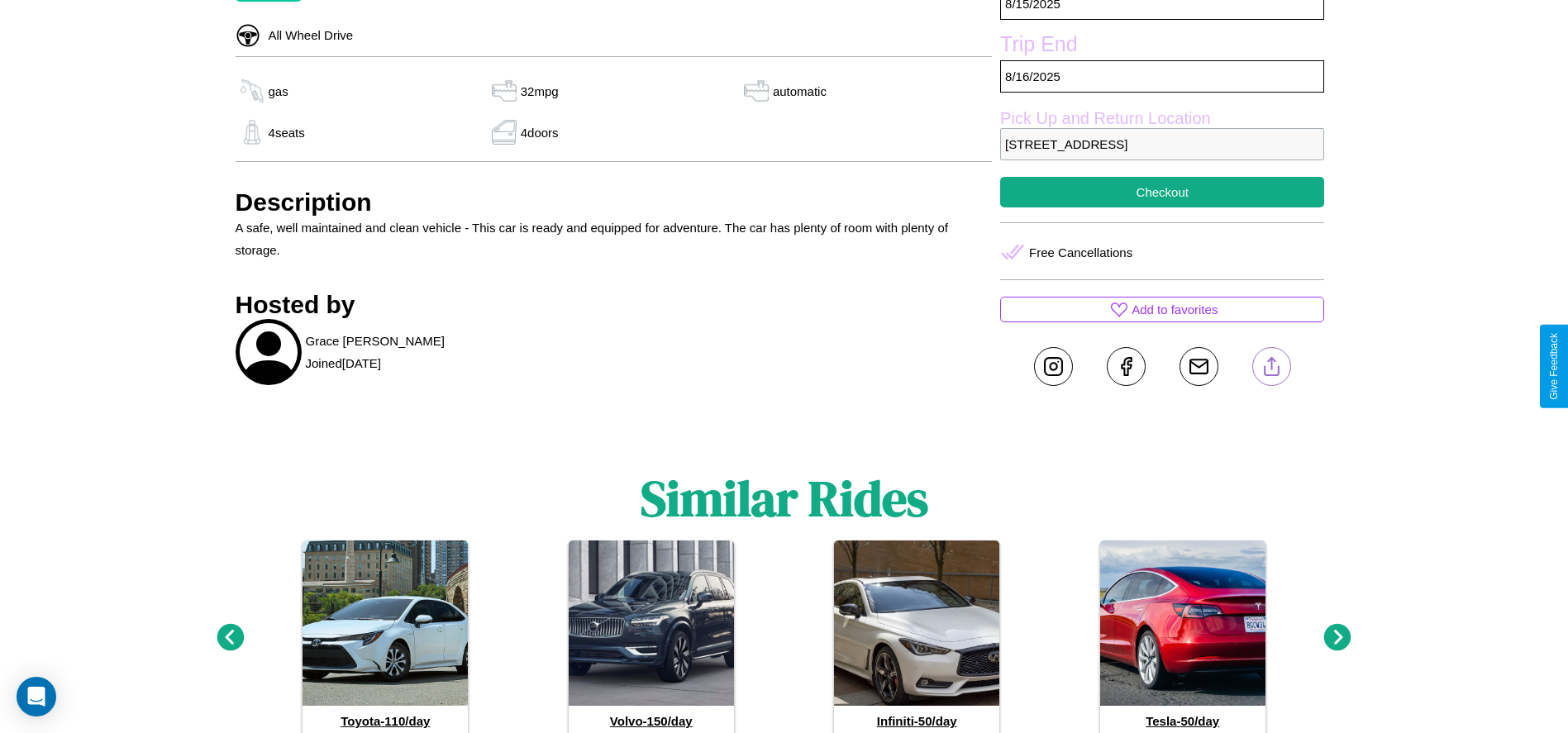
click at [1271, 366] on line at bounding box center [1271, 364] width 0 height 12
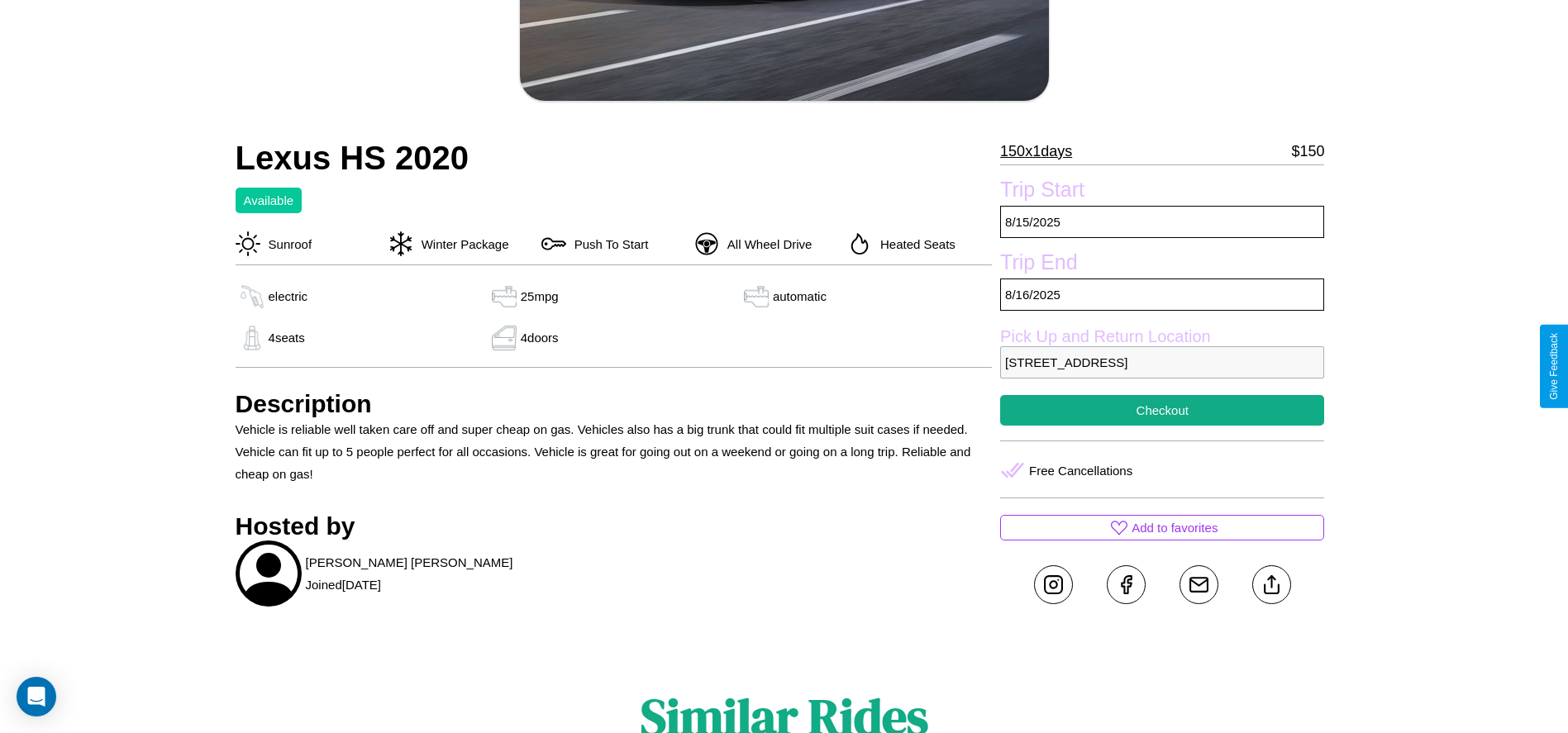
scroll to position [545, 0]
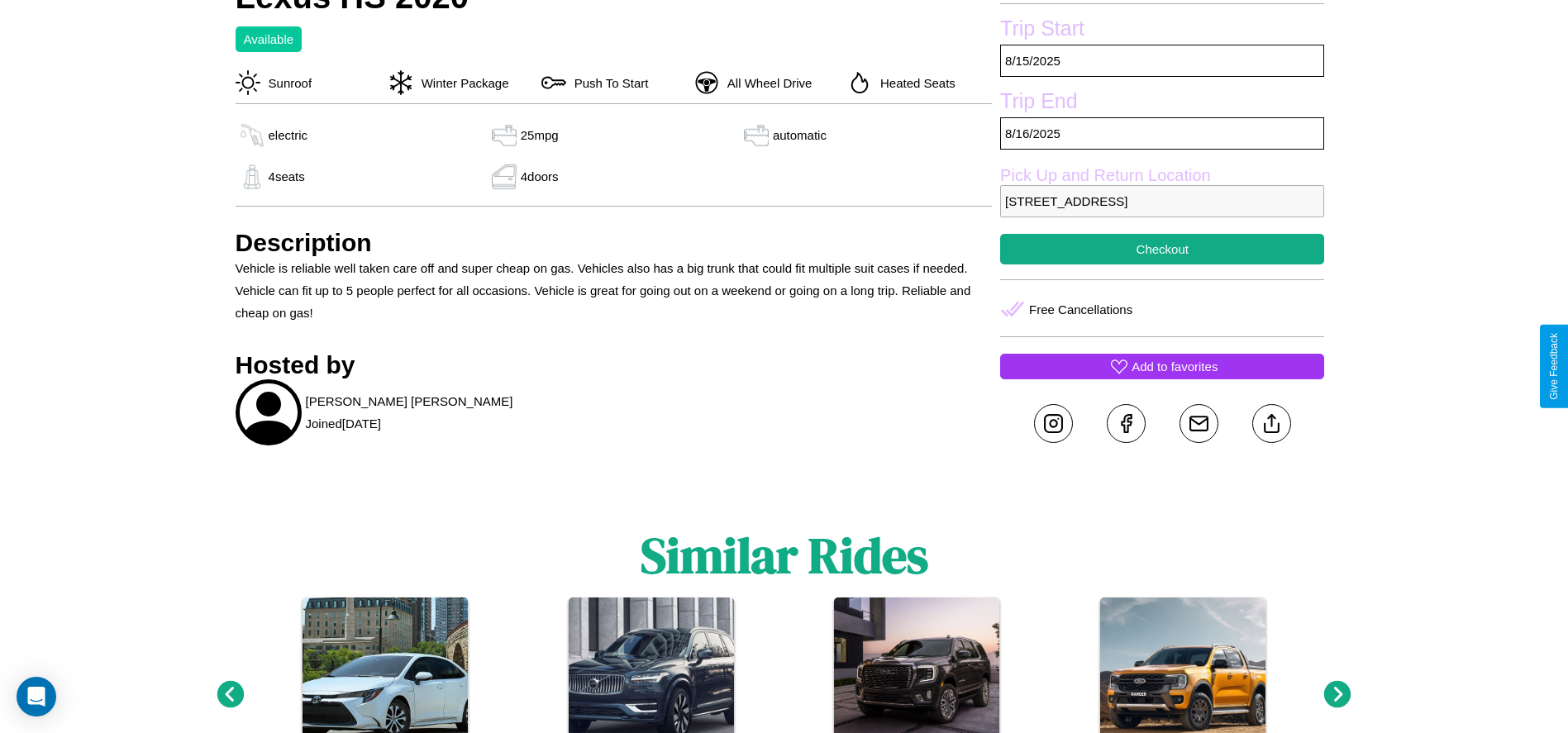
click at [1162, 366] on p "Add to favorites" at bounding box center [1174, 366] width 86 height 23
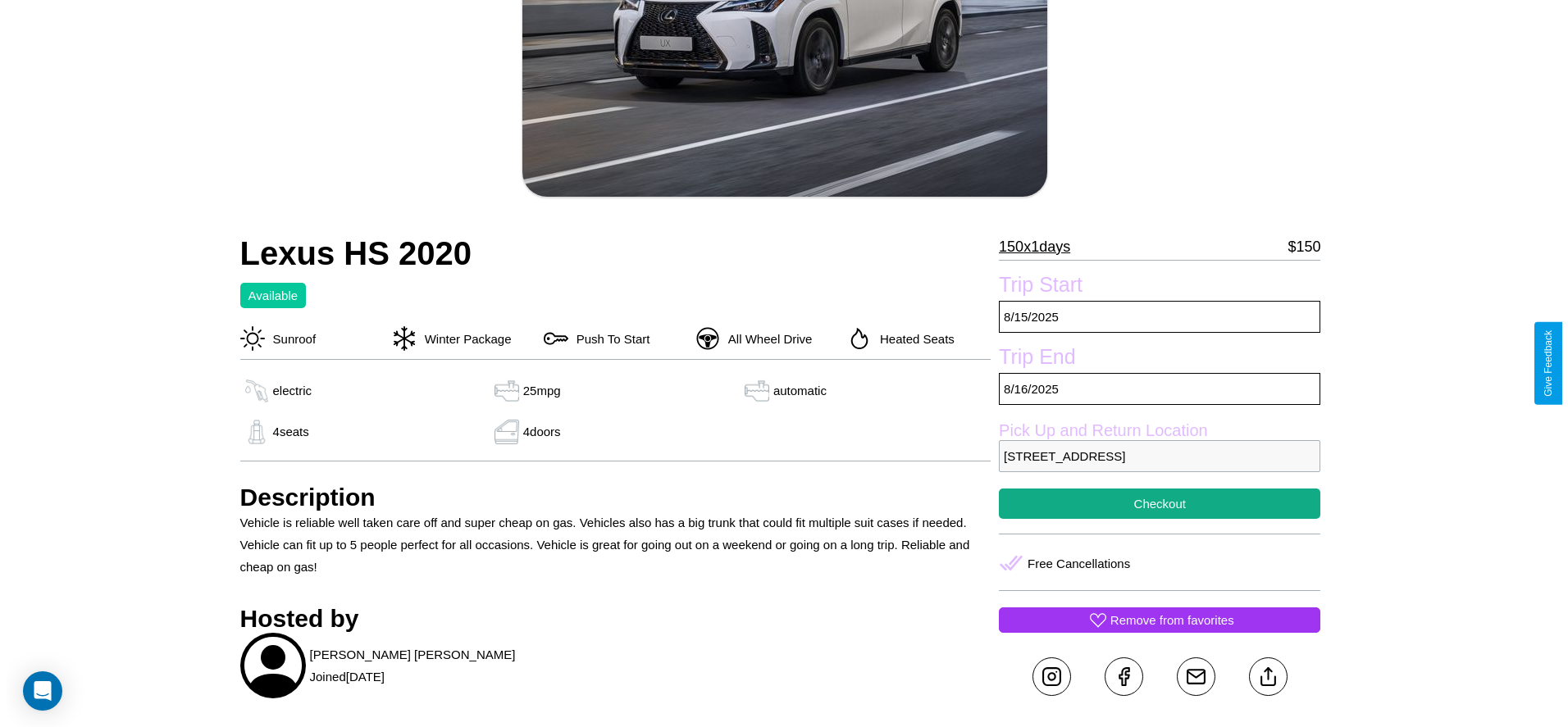
scroll to position [238, 0]
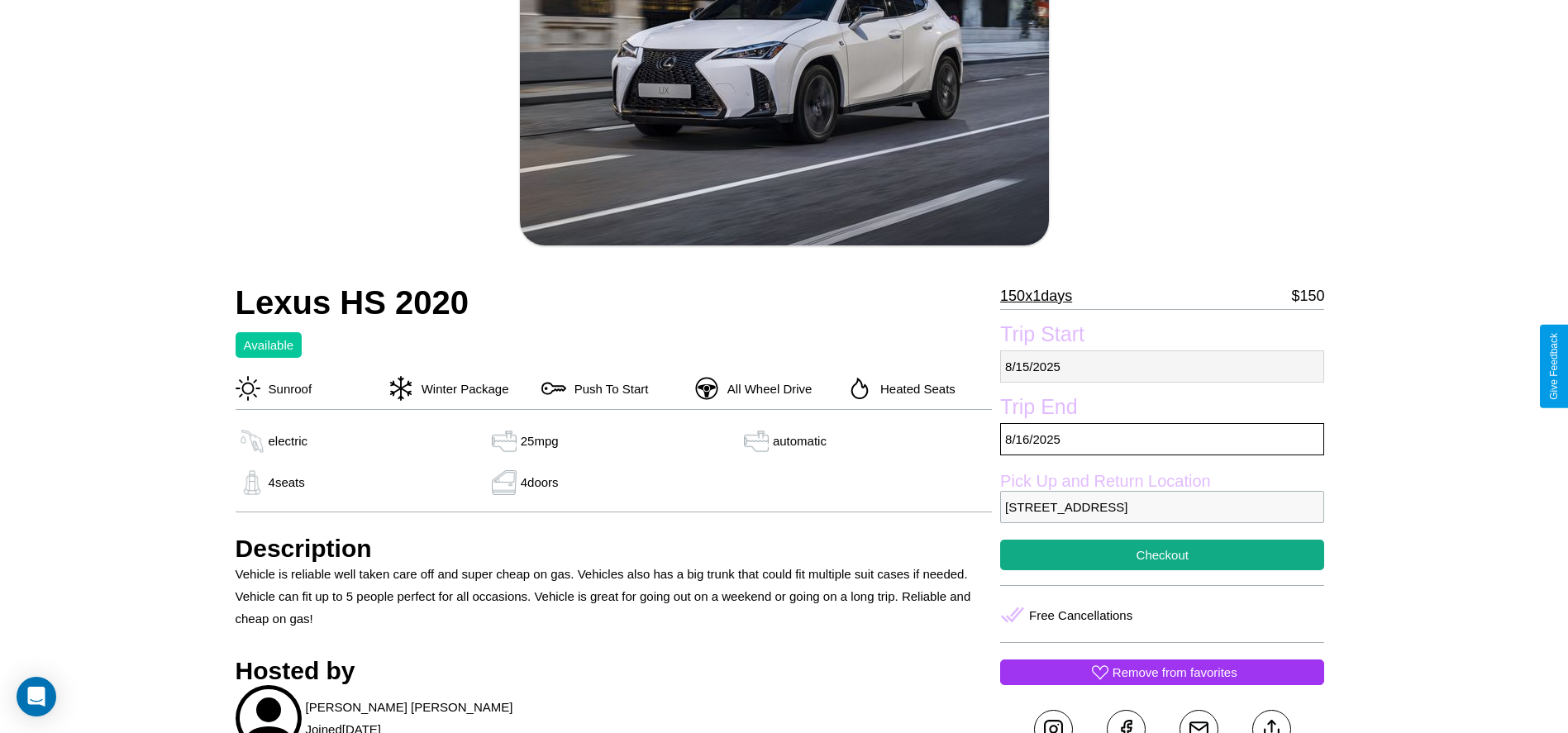
click at [1162, 366] on p "[DATE]" at bounding box center [1162, 366] width 324 height 33
select select "*"
select select "****"
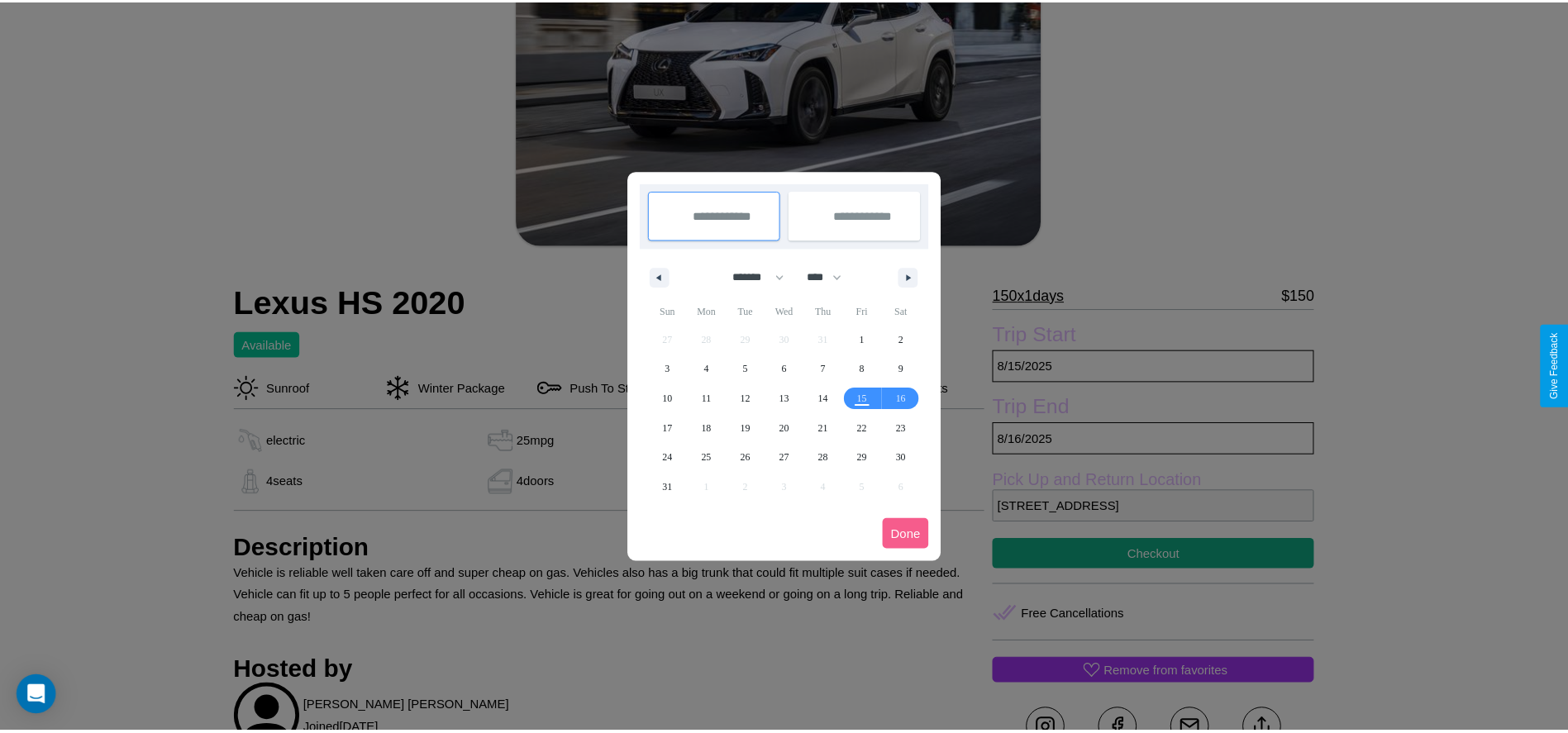
scroll to position [0, 0]
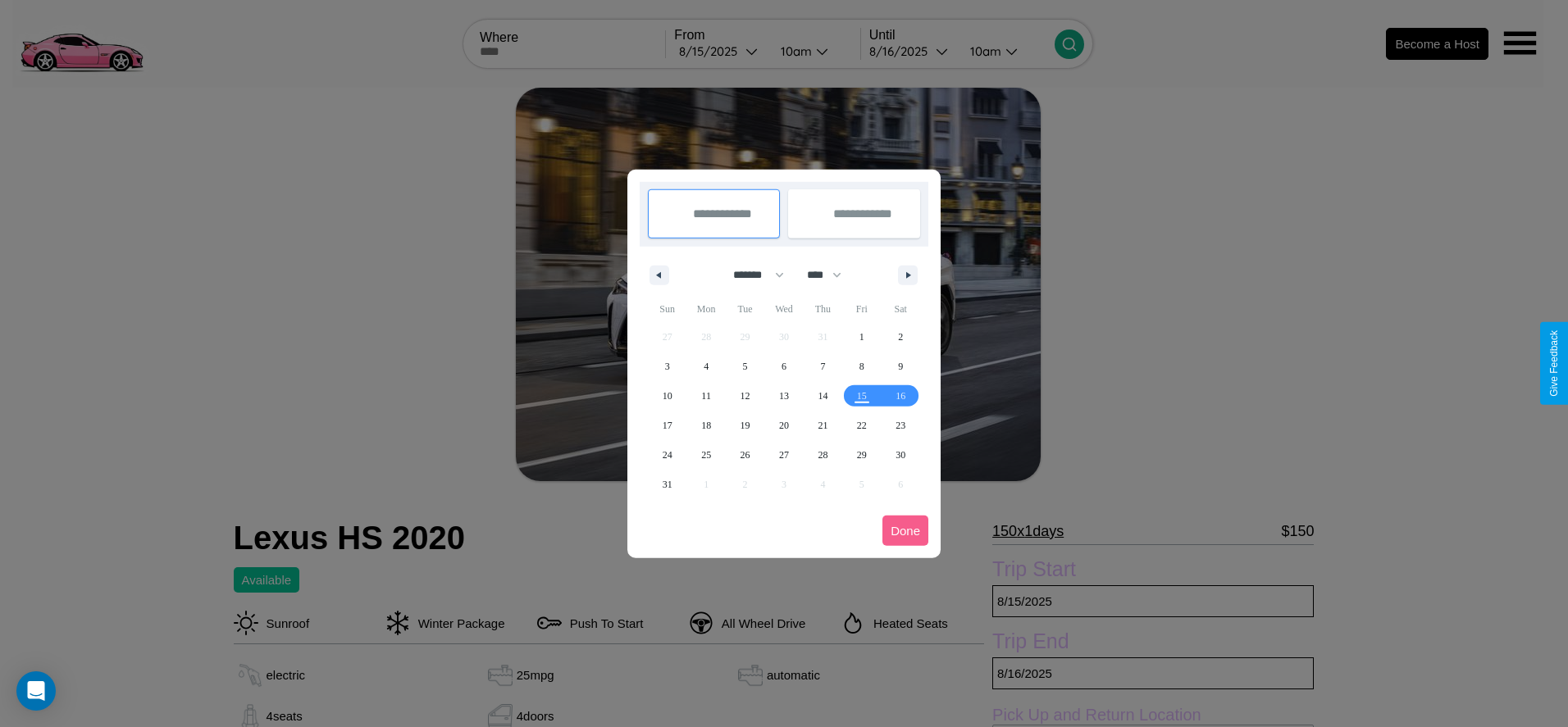
click at [720, 50] on div at bounding box center [784, 364] width 1568 height 727
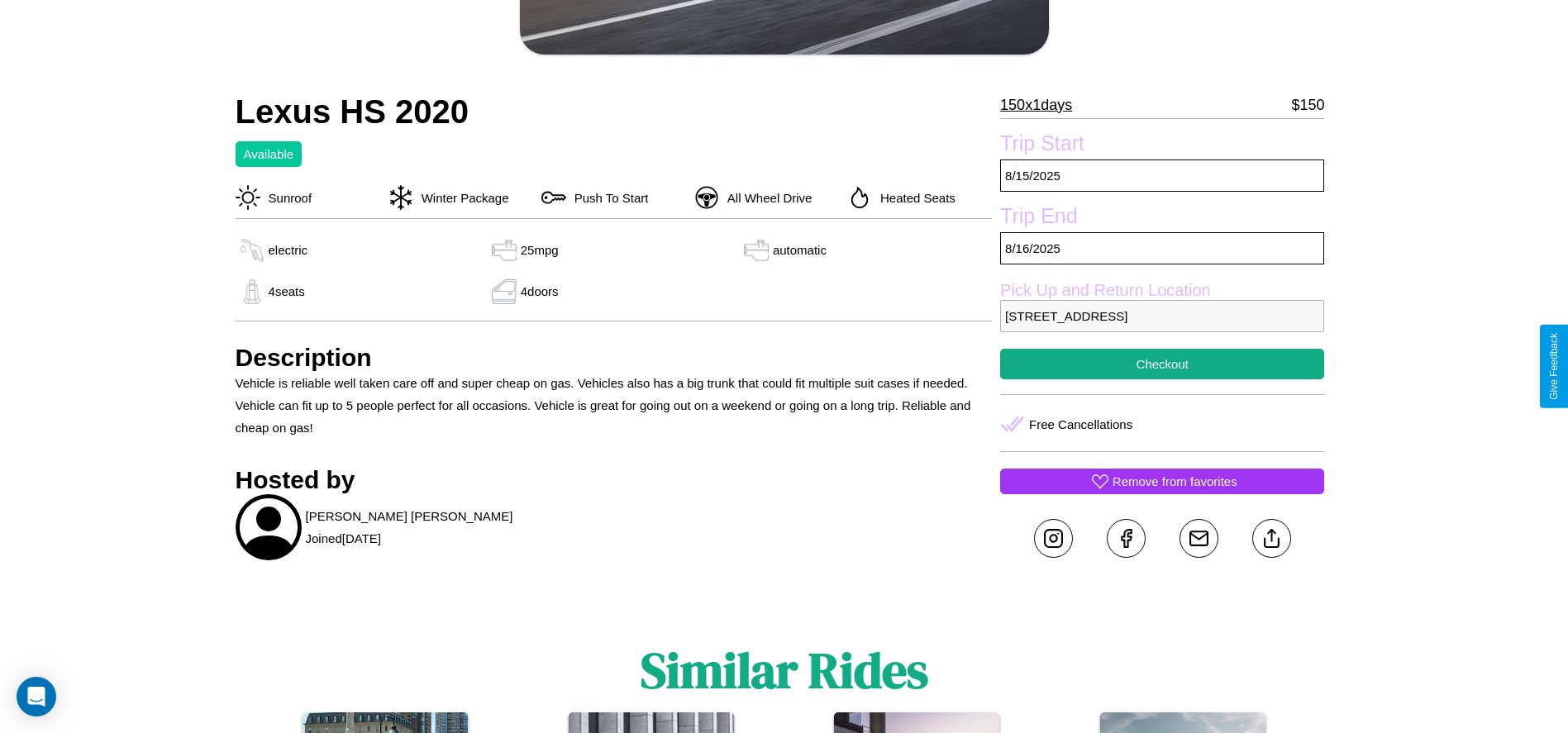
scroll to position [470, 0]
